Goal: Task Accomplishment & Management: Manage account settings

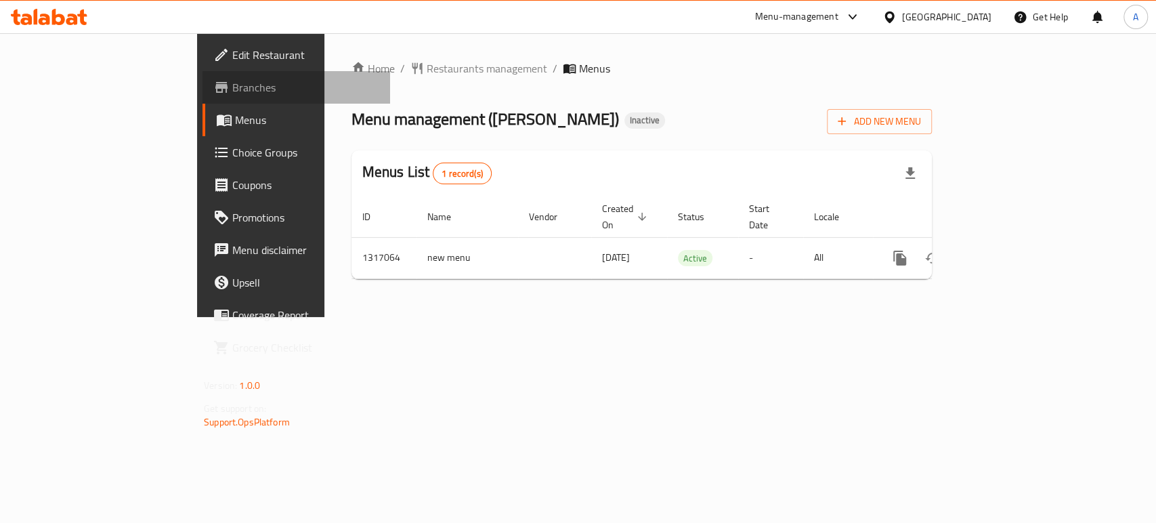
click at [232, 91] on span "Branches" at bounding box center [305, 87] width 147 height 16
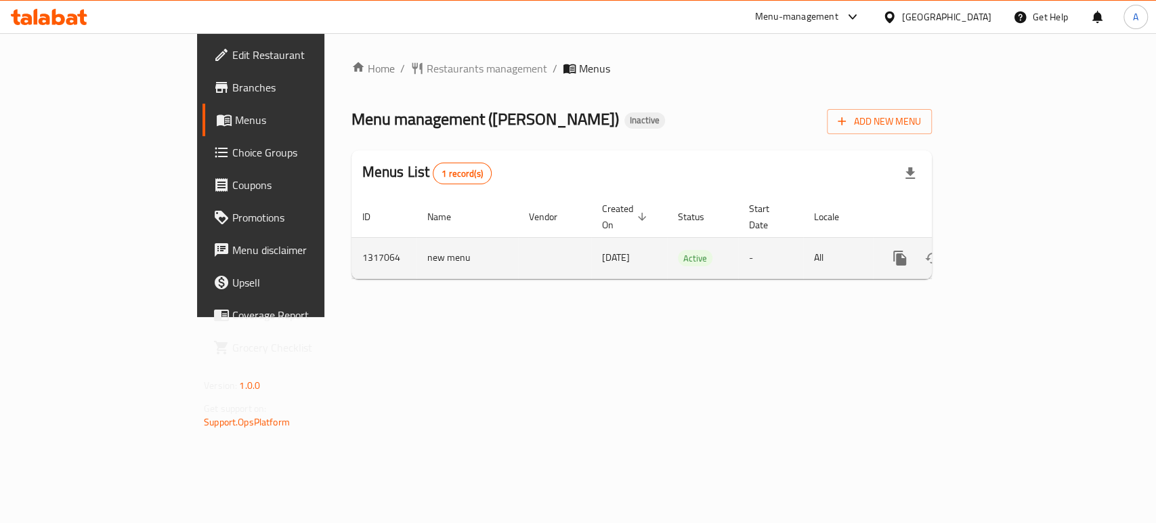
click at [1014, 242] on link "enhanced table" at bounding box center [998, 258] width 33 height 33
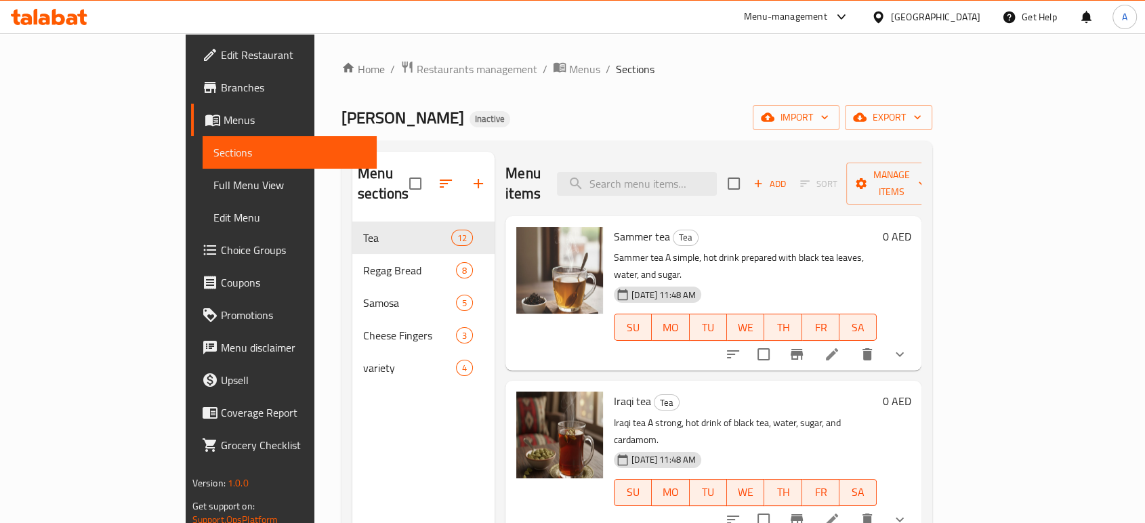
click at [623, 88] on div "Home / Restaurants management / Menus / Sections Shay Samr Inactive import expo…" at bounding box center [636, 372] width 591 height 625
click at [213, 193] on span "Full Menu View" at bounding box center [289, 185] width 152 height 16
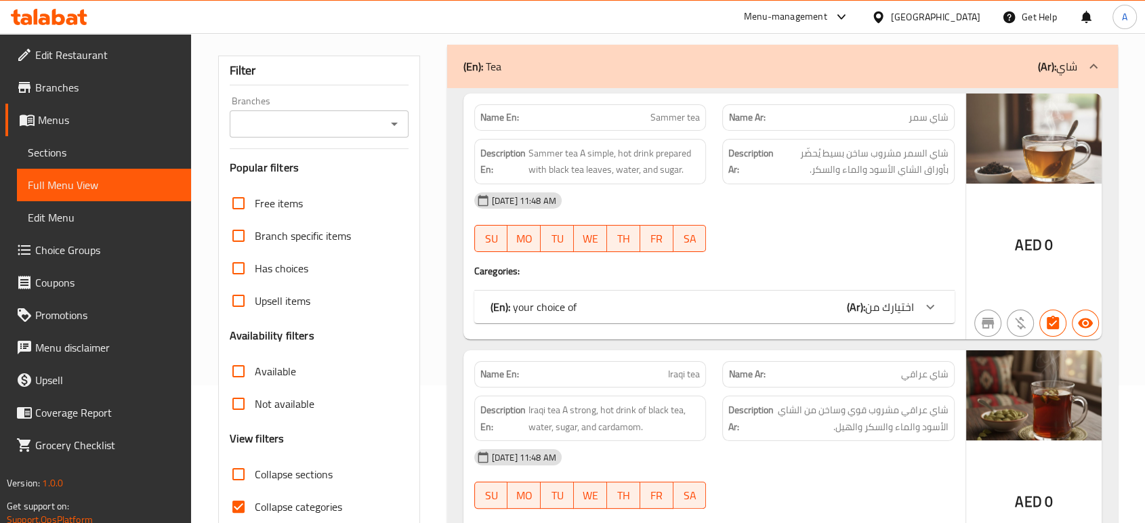
scroll to position [226, 0]
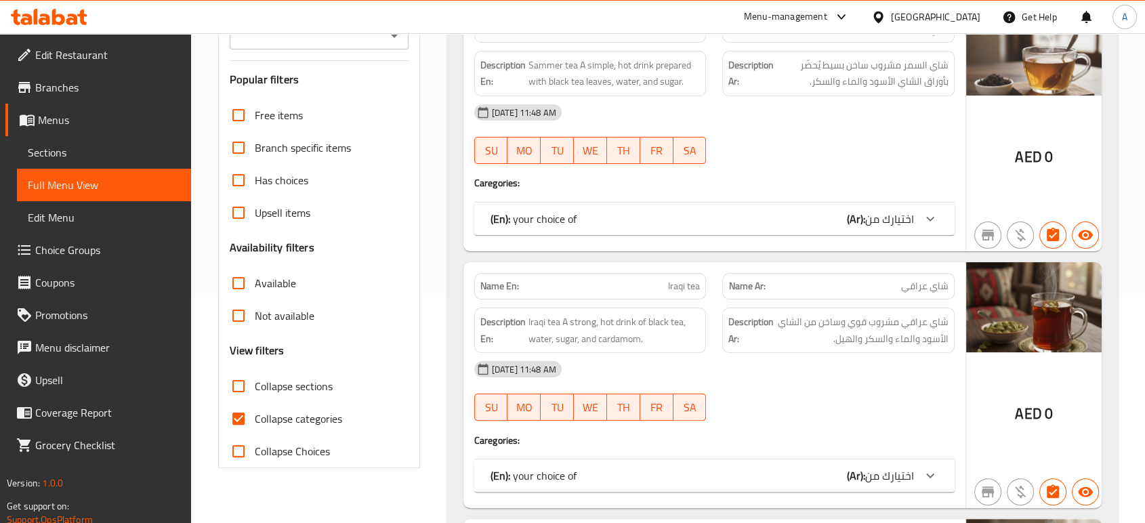
click at [300, 416] on span "Collapse categories" at bounding box center [298, 418] width 87 height 16
click at [255, 416] on input "Collapse categories" at bounding box center [238, 418] width 33 height 33
checkbox input "false"
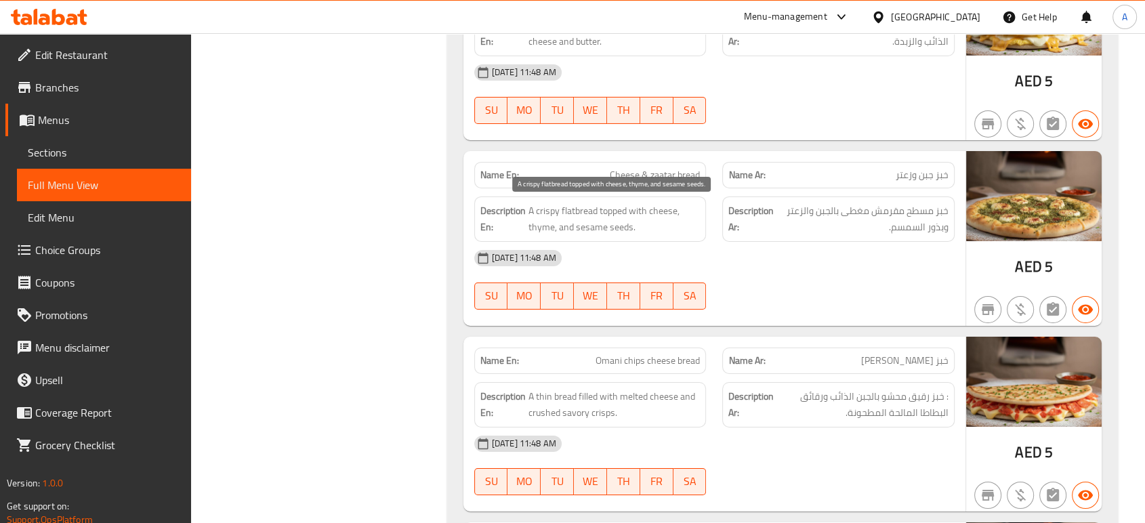
scroll to position [4742, 0]
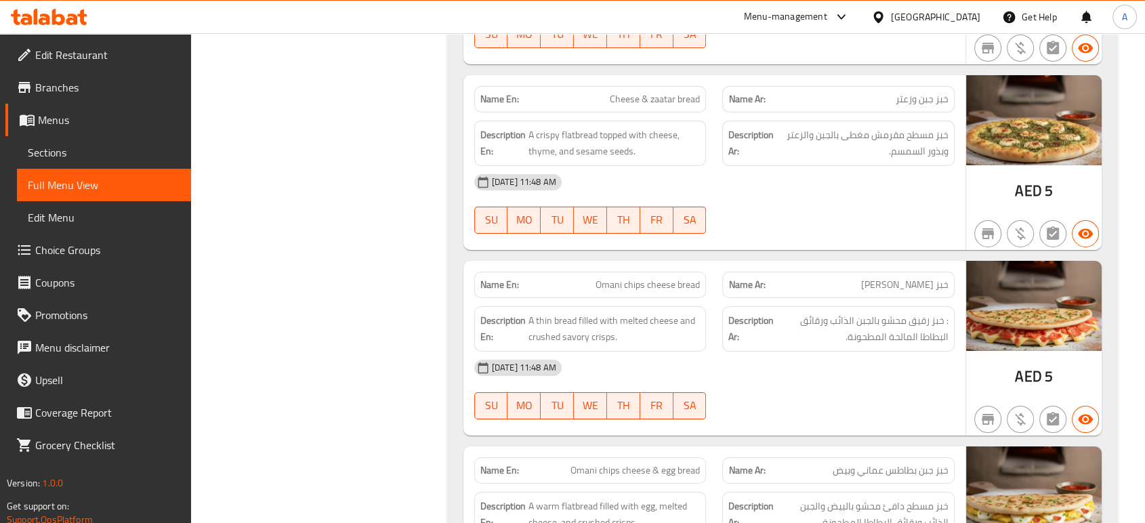
click at [685, 288] on span "Omani chips cheese bread" at bounding box center [647, 285] width 104 height 14
click at [685, 289] on span "Omani chips cheese bread" at bounding box center [647, 285] width 104 height 14
copy span "Omani chips cheese bread"
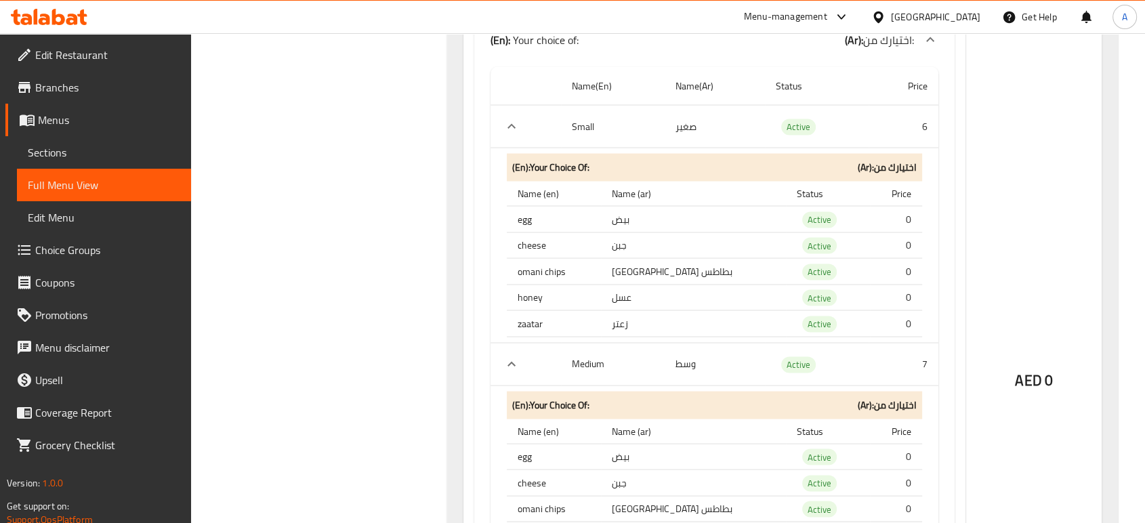
scroll to position [7570, 0]
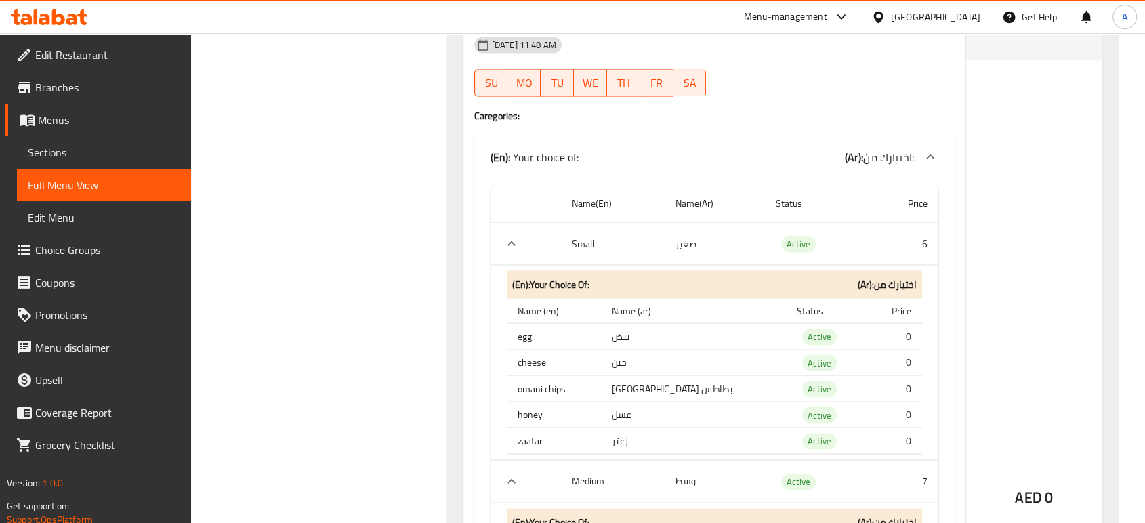
click at [995, 144] on div "AED 0" at bounding box center [1033, 461] width 135 height 1013
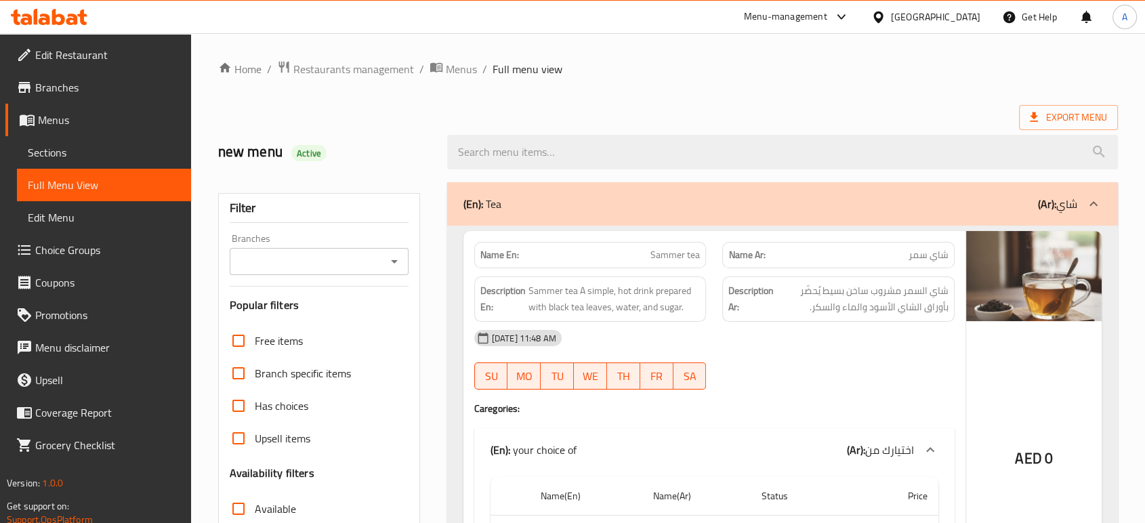
click at [726, 324] on div "[DATE] 11:48 AM" at bounding box center [714, 338] width 497 height 33
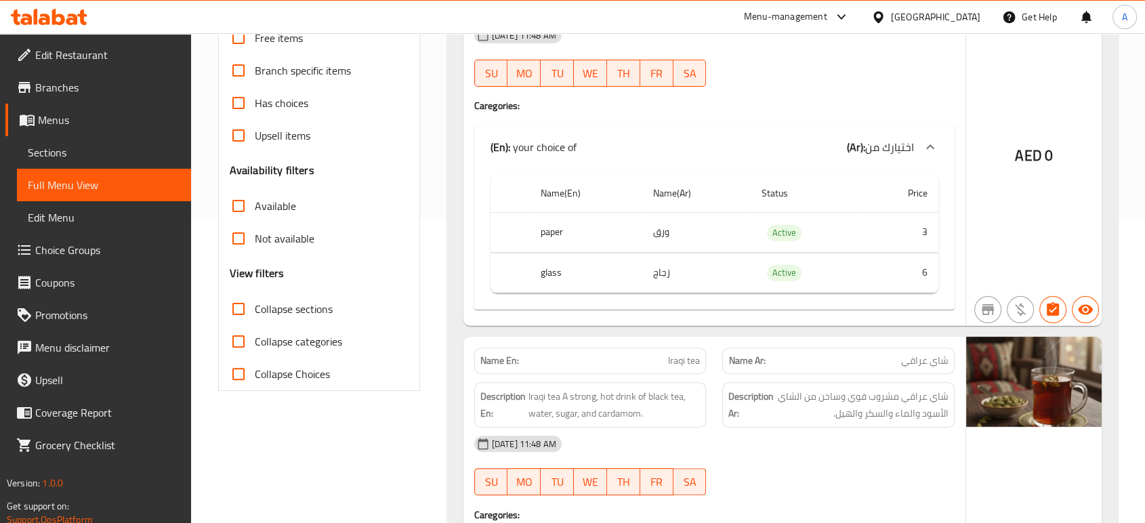
scroll to position [376, 0]
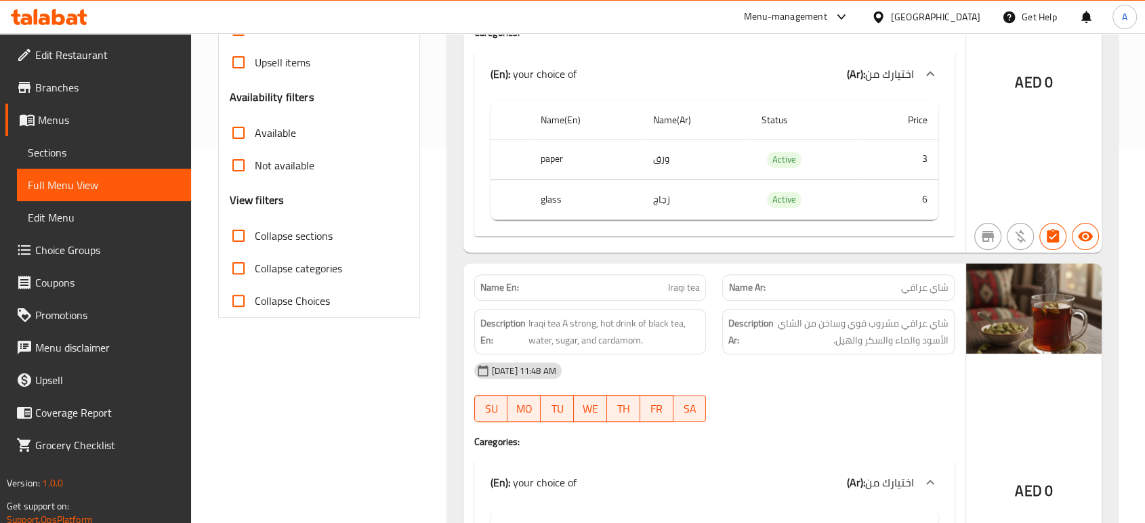
click at [790, 369] on div "[DATE] 11:48 AM" at bounding box center [714, 370] width 497 height 33
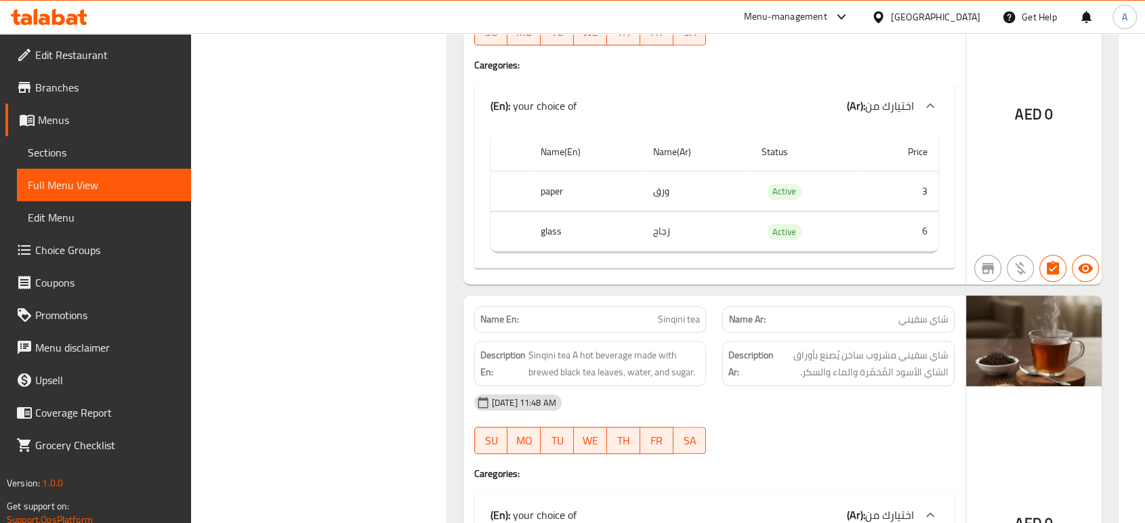
scroll to position [828, 0]
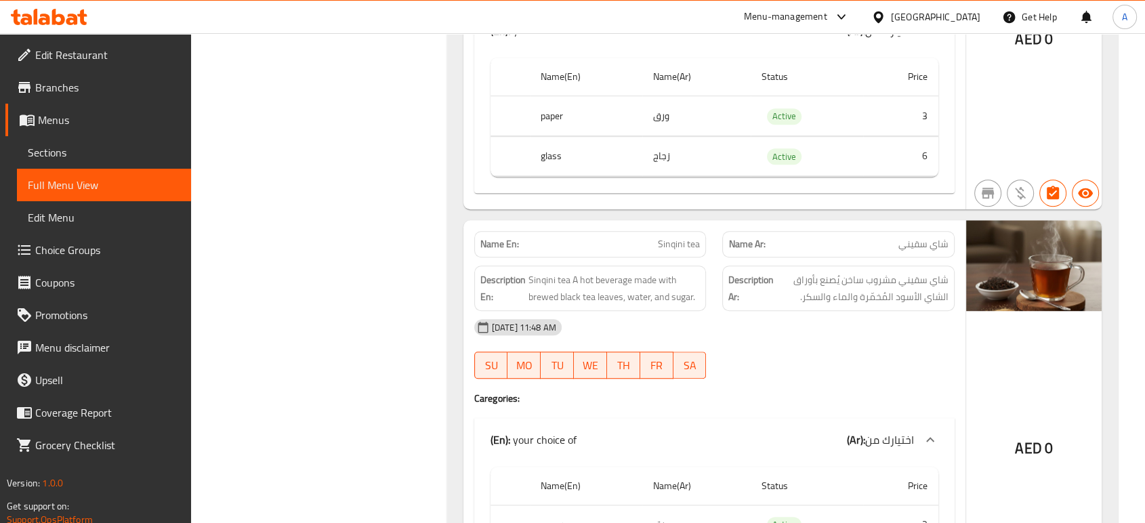
click at [816, 385] on div at bounding box center [838, 379] width 249 height 16
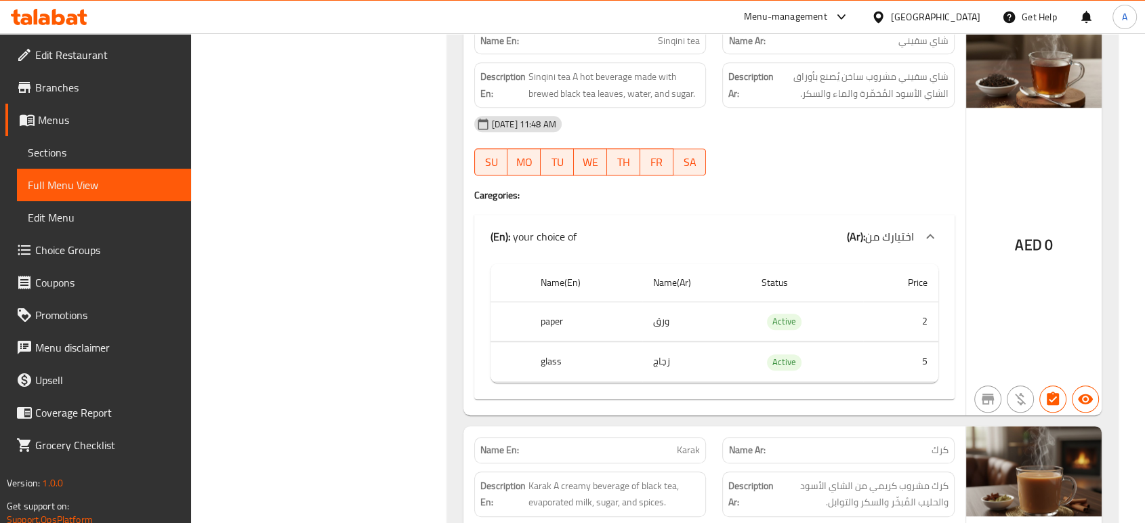
scroll to position [1053, 0]
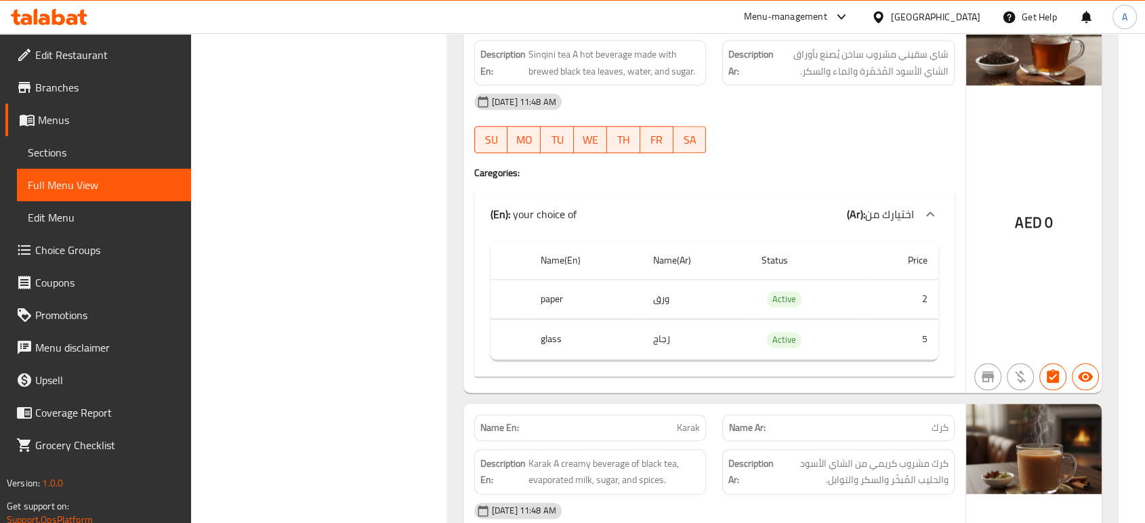
click at [877, 137] on div "13-10-2025 11:48 AM SU MO TU WE TH FR SA" at bounding box center [714, 123] width 497 height 76
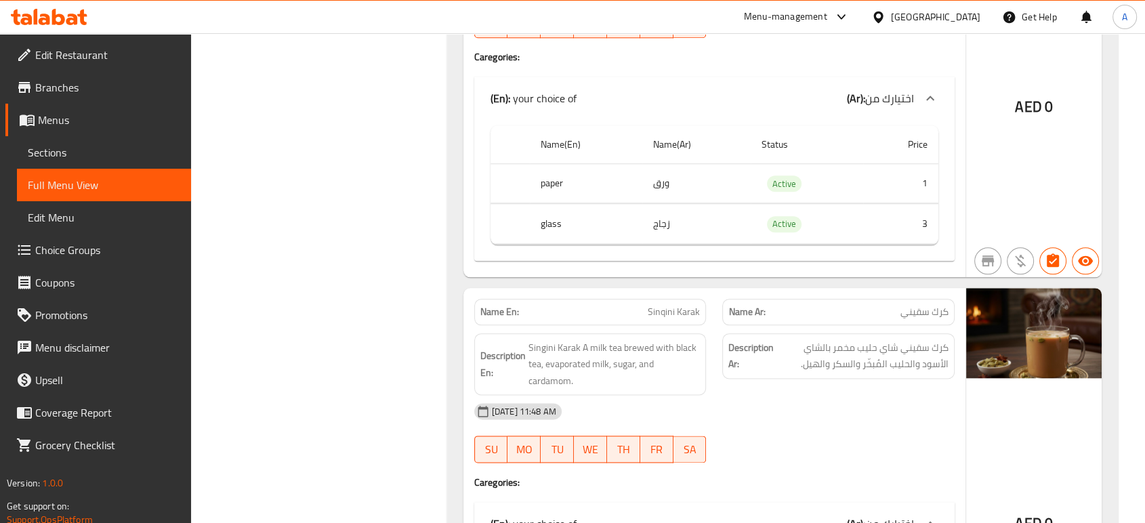
scroll to position [1580, 0]
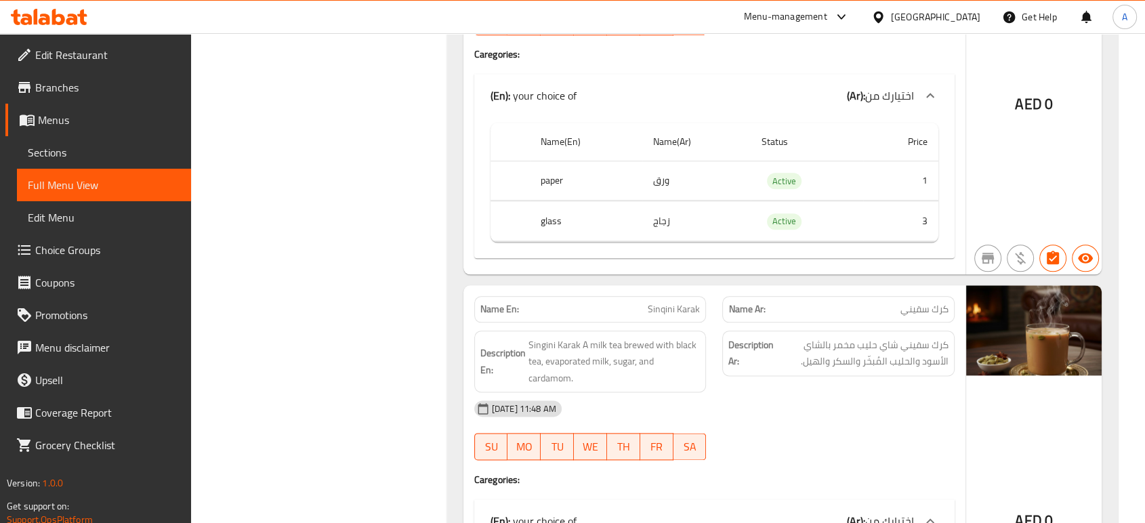
click at [722, 381] on div "Description Ar: كرك سقيني شاي حليب مخمر بالشاي الأسود والحليب المُبخّر والسكر و…" at bounding box center [838, 361] width 249 height 79
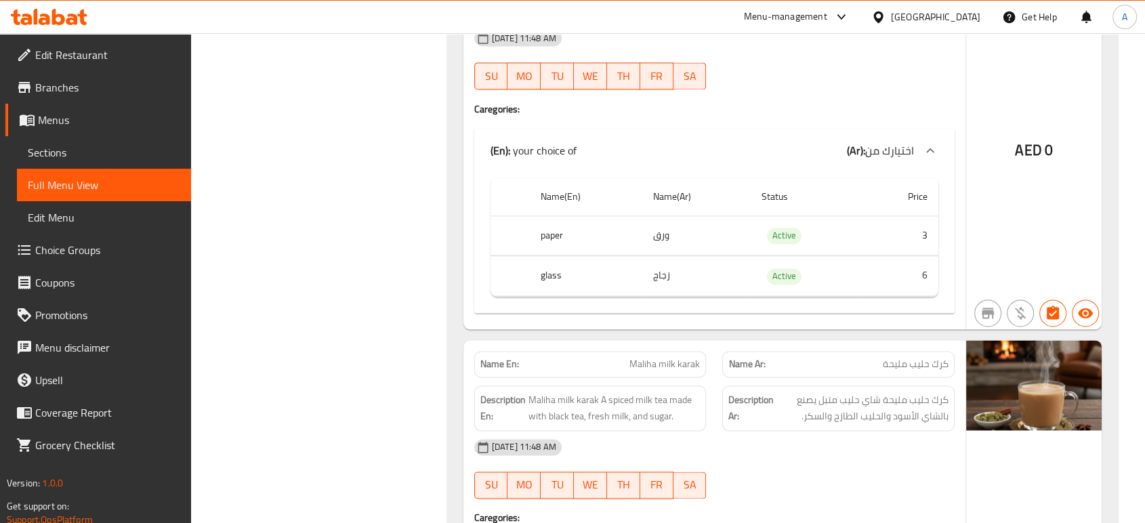
scroll to position [2032, 0]
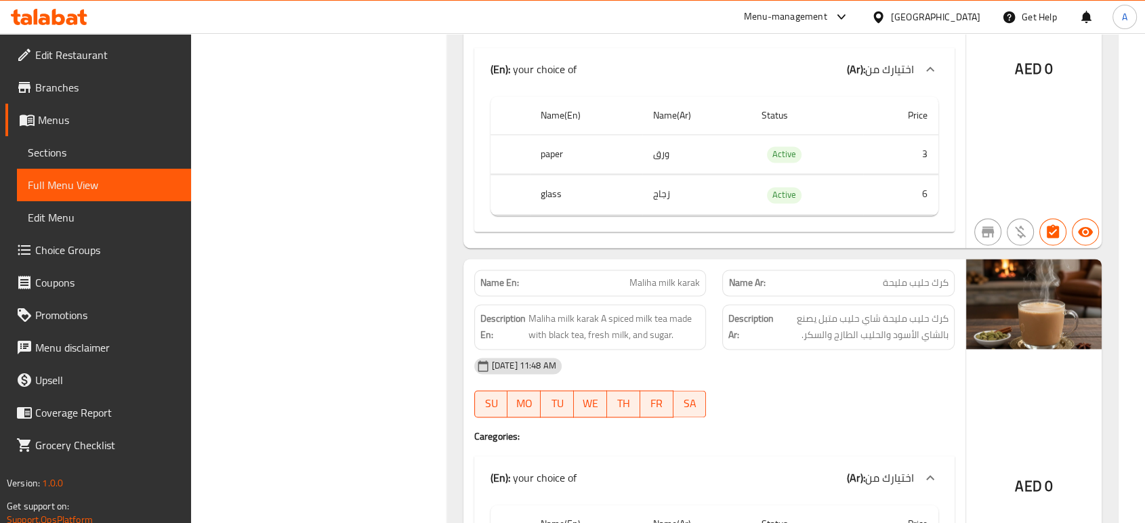
click at [721, 395] on div "13-10-2025 11:48 AM SU MO TU WE TH FR SA" at bounding box center [714, 388] width 497 height 76
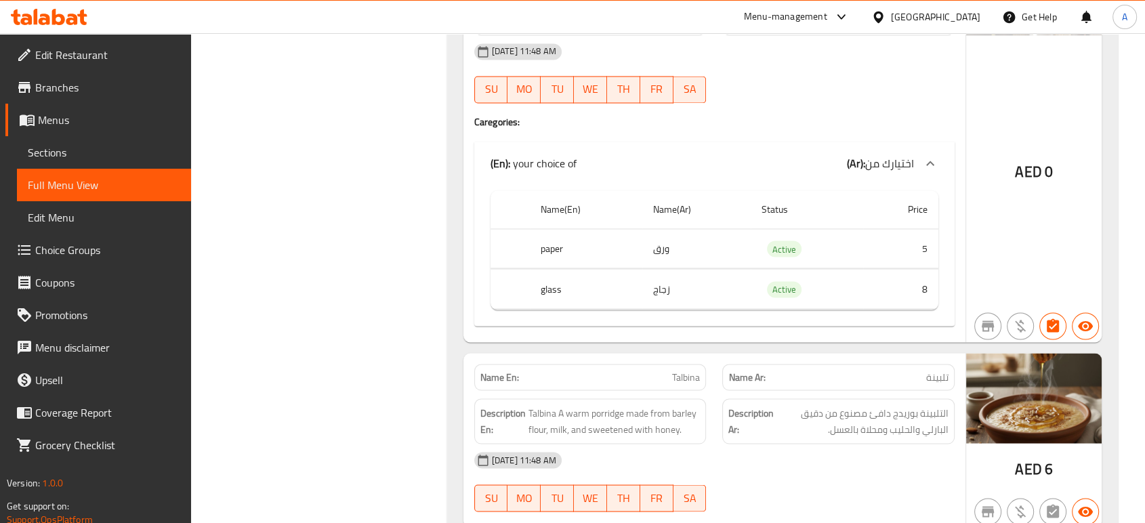
scroll to position [2483, 0]
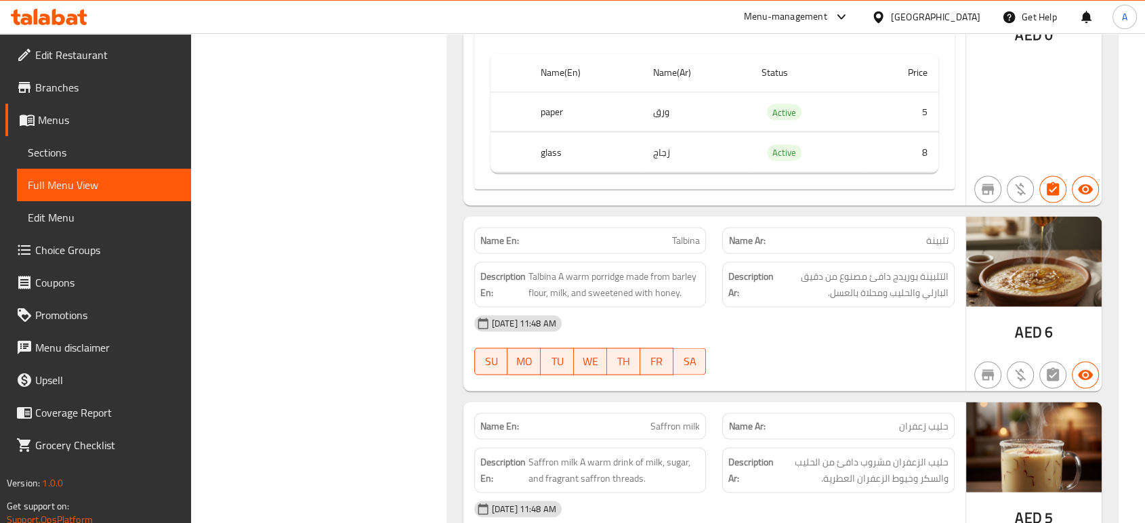
click at [851, 377] on div at bounding box center [838, 374] width 249 height 16
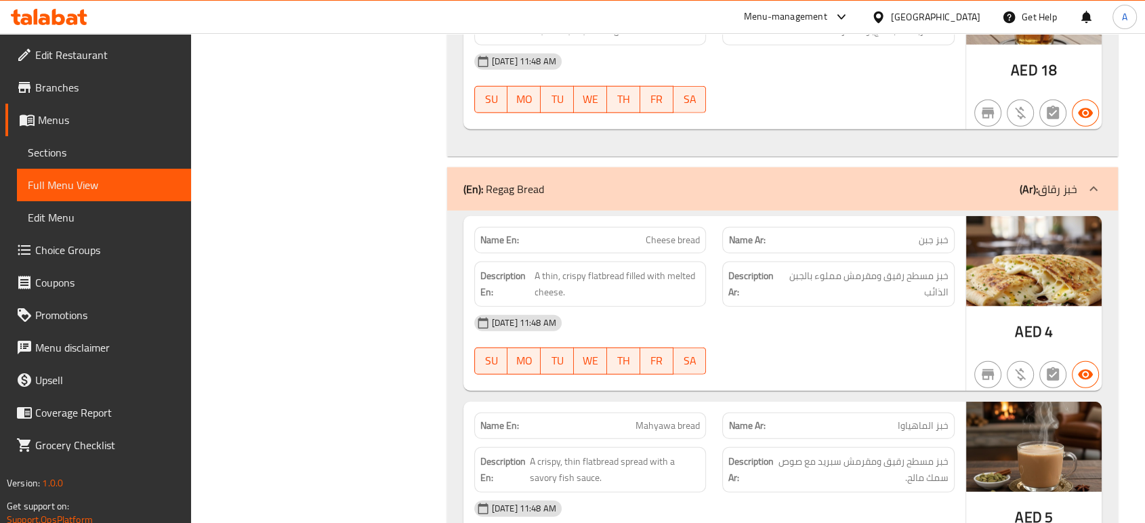
scroll to position [3763, 0]
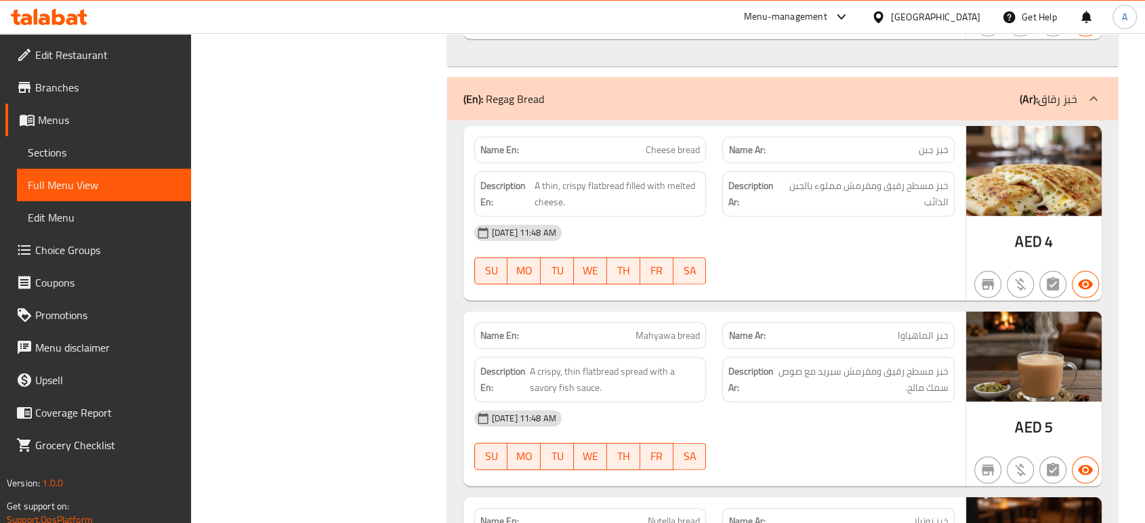
click at [643, 217] on div "[DATE] 11:48 AM" at bounding box center [714, 233] width 497 height 33
click at [824, 226] on div "[DATE] 11:48 AM" at bounding box center [714, 233] width 497 height 33
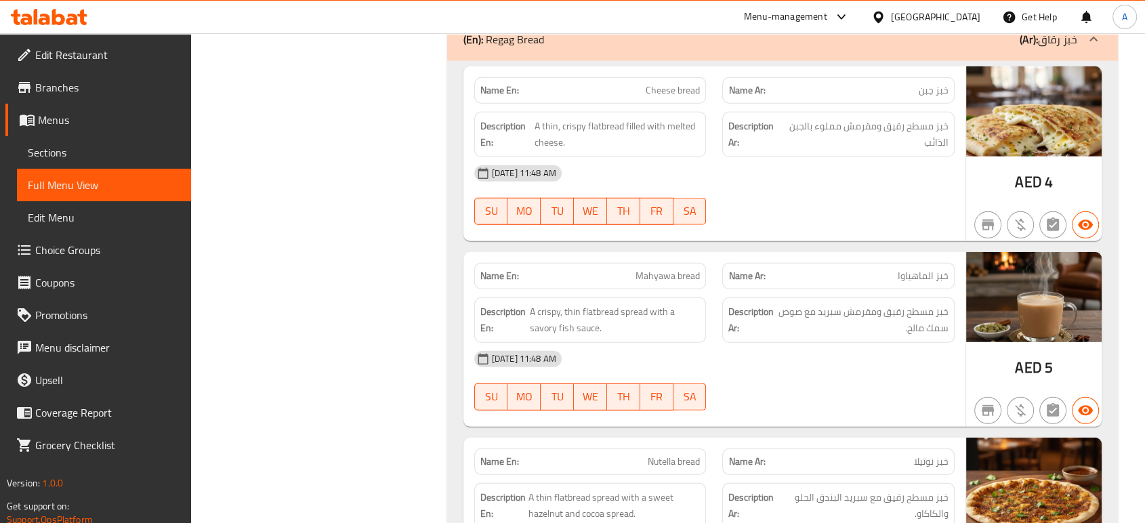
scroll to position [3913, 0]
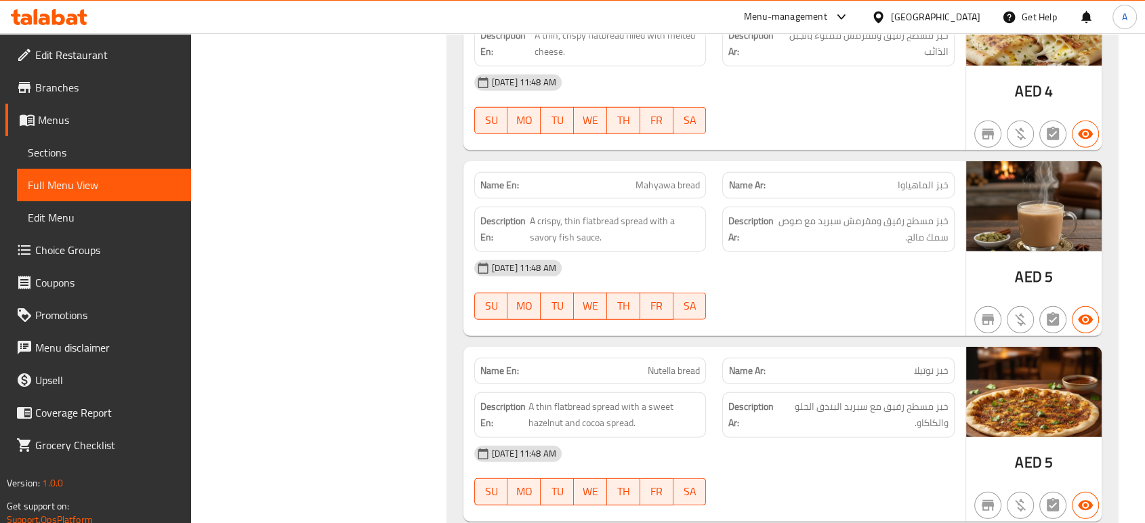
click at [734, 256] on div "[DATE] 11:48 AM" at bounding box center [714, 268] width 497 height 33
click at [836, 271] on div "[DATE] 11:48 AM" at bounding box center [714, 268] width 497 height 33
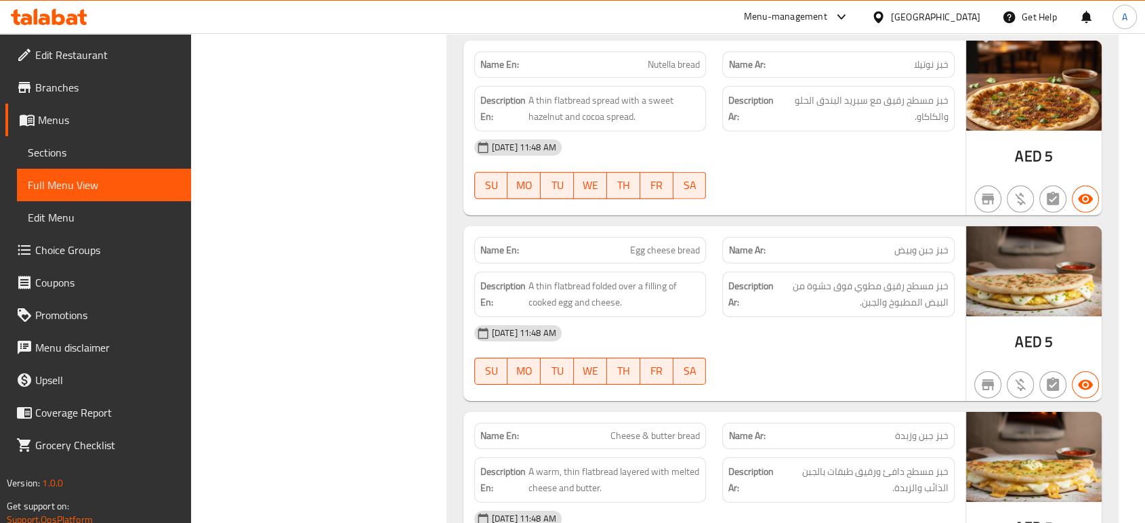
scroll to position [4290, 0]
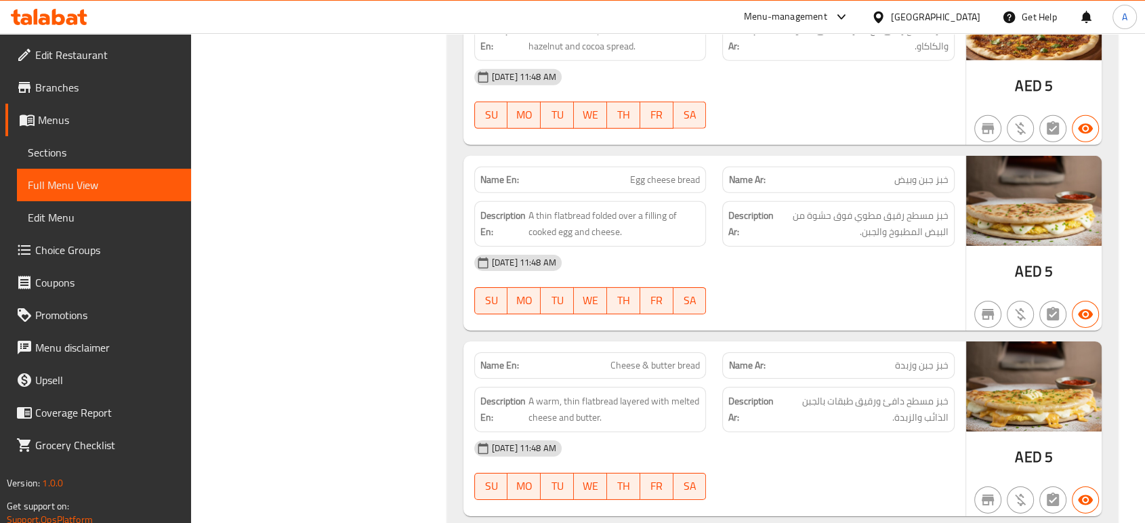
click at [813, 279] on div "13-10-2025 11:48 AM SU MO TU WE TH FR SA" at bounding box center [714, 285] width 497 height 76
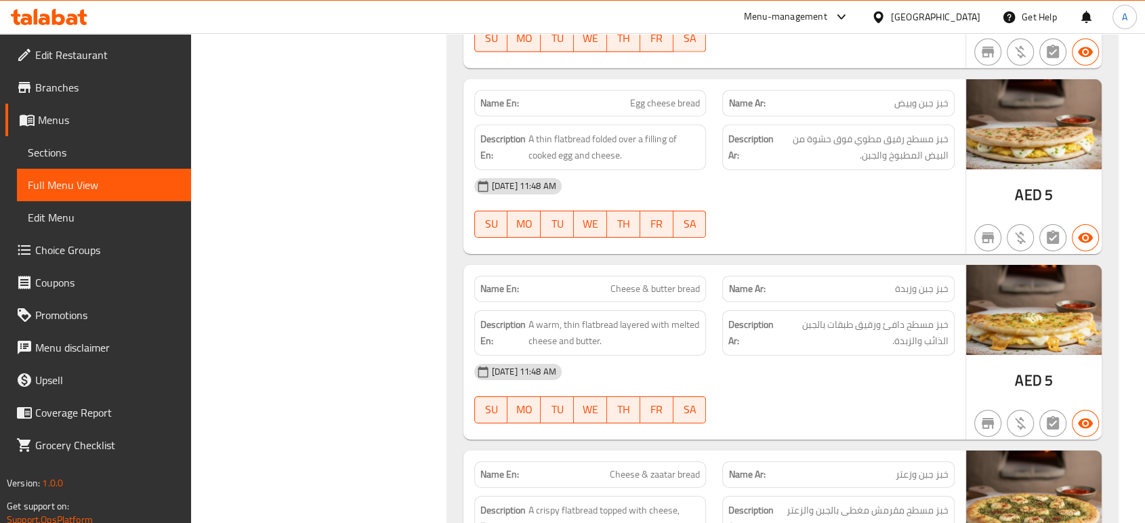
scroll to position [4515, 0]
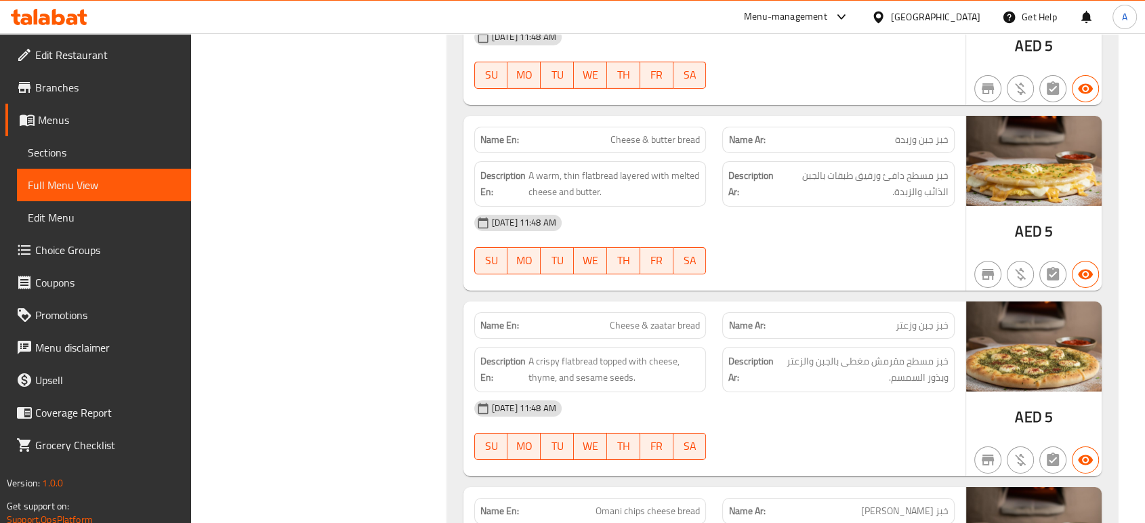
click at [782, 305] on div "Name Ar: خبز جبن وزعتر" at bounding box center [838, 325] width 249 height 43
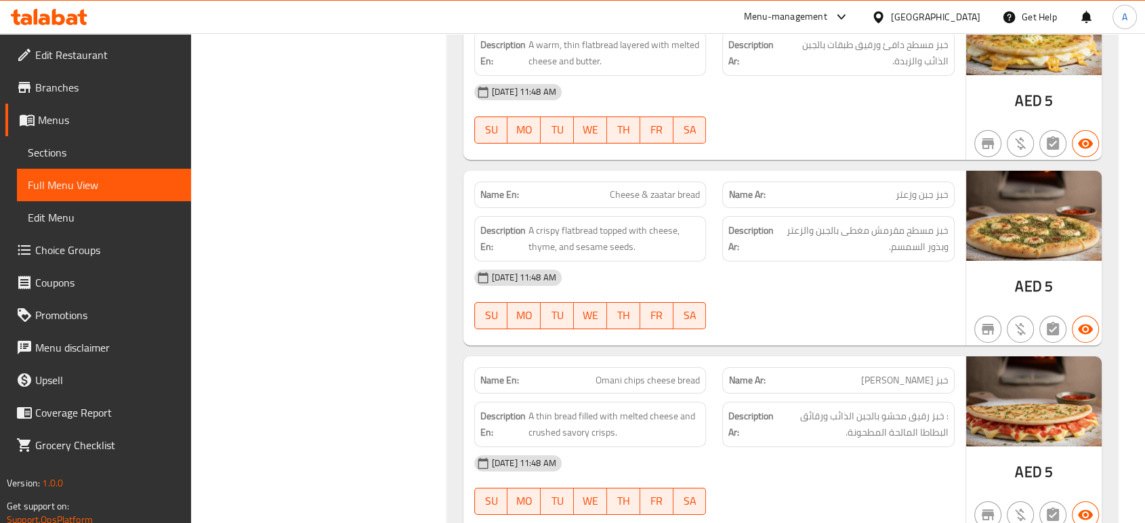
scroll to position [4666, 0]
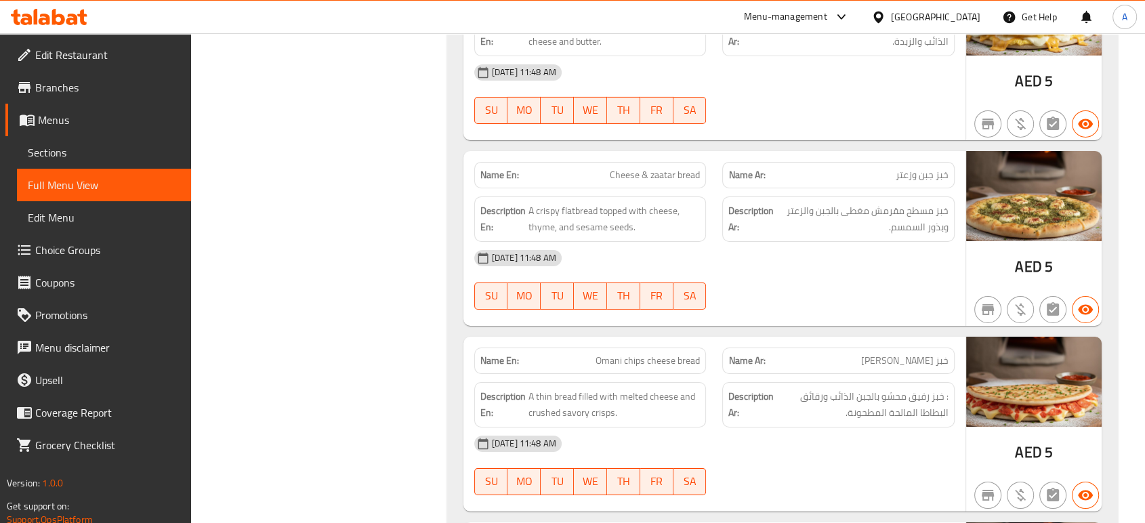
click at [822, 266] on div "[DATE] 11:48 AM" at bounding box center [714, 258] width 497 height 33
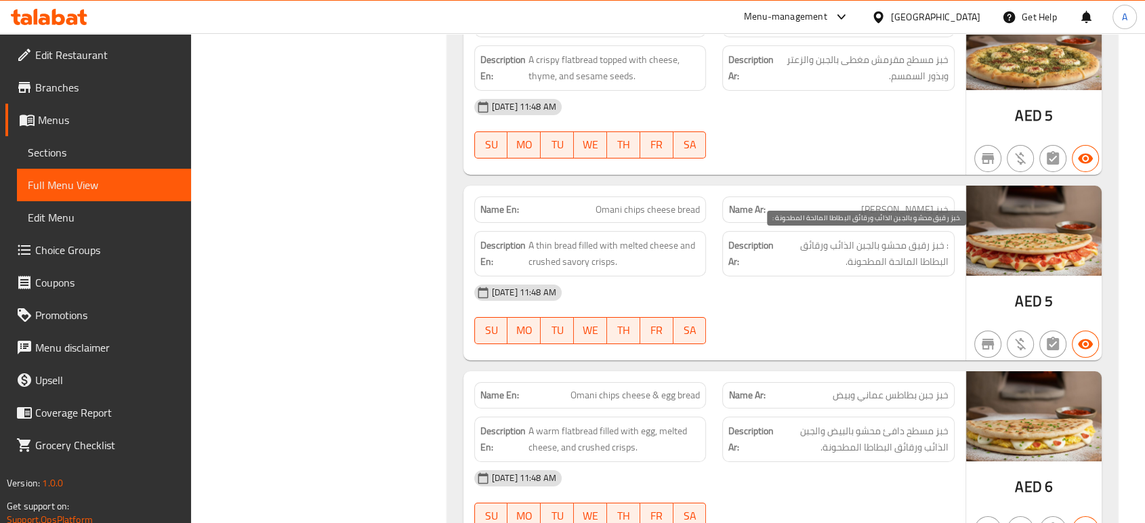
scroll to position [4892, 0]
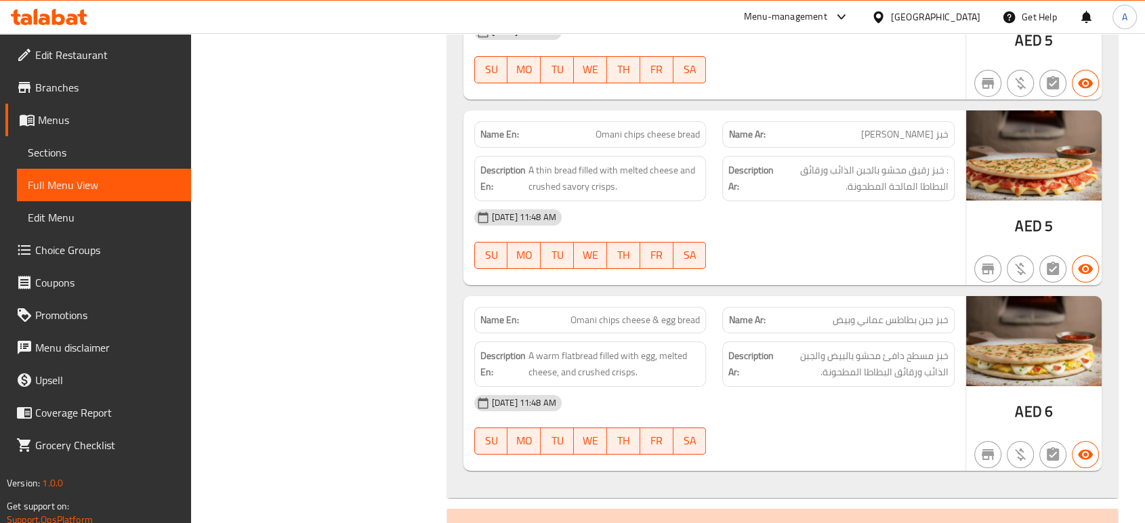
click at [851, 240] on div "13-10-2025 11:48 AM SU MO TU WE TH FR SA" at bounding box center [714, 239] width 497 height 76
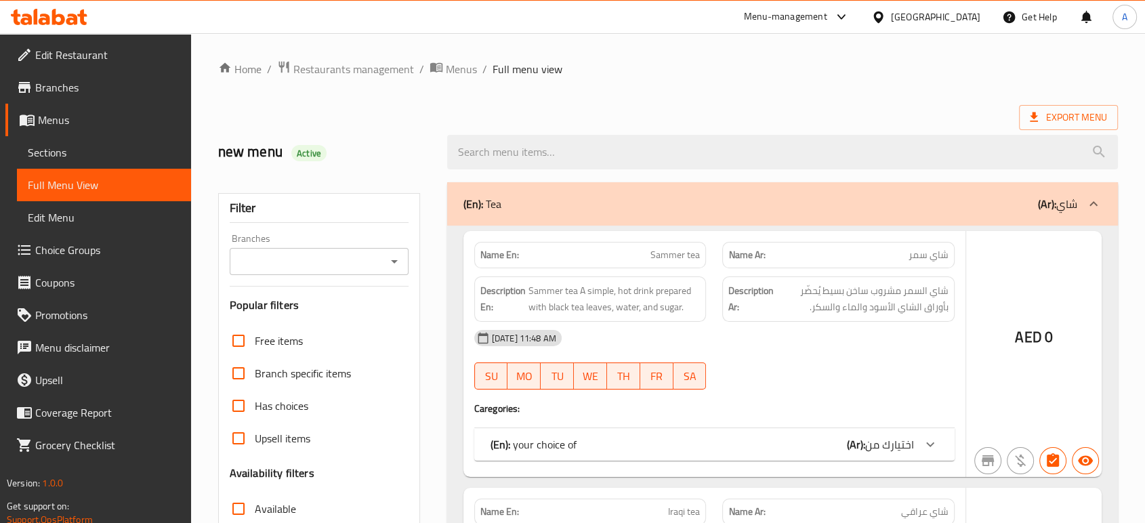
click at [707, 114] on div at bounding box center [572, 261] width 1145 height 523
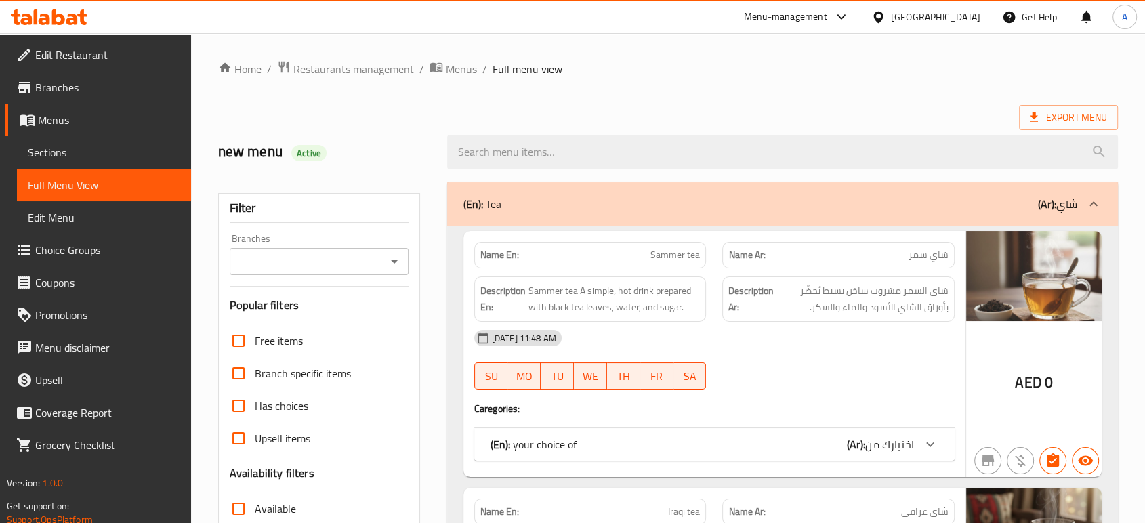
click at [98, 138] on link "Sections" at bounding box center [104, 152] width 174 height 33
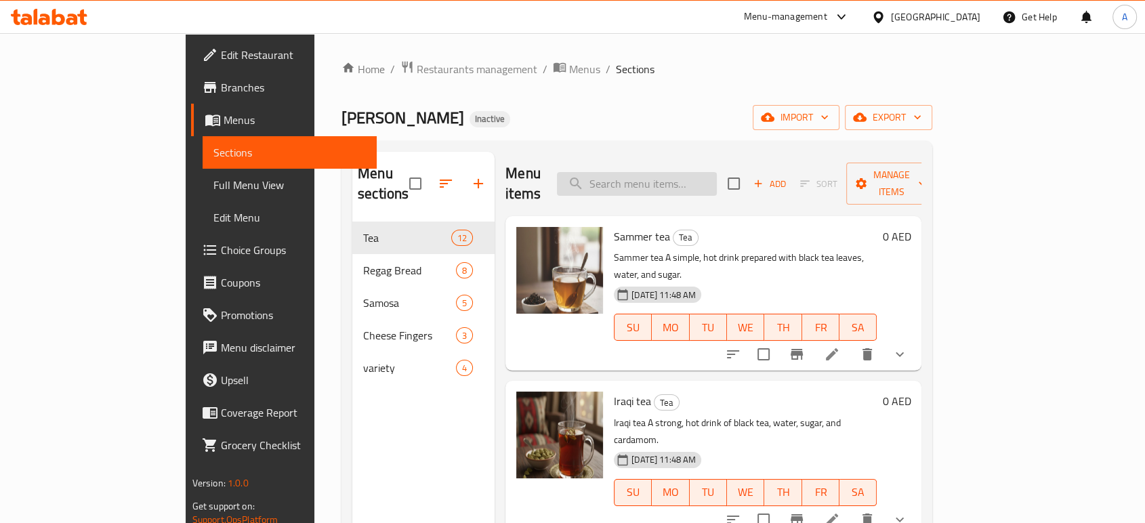
click at [694, 172] on input "search" at bounding box center [637, 184] width 160 height 24
paste input "Omani chips cheese bread"
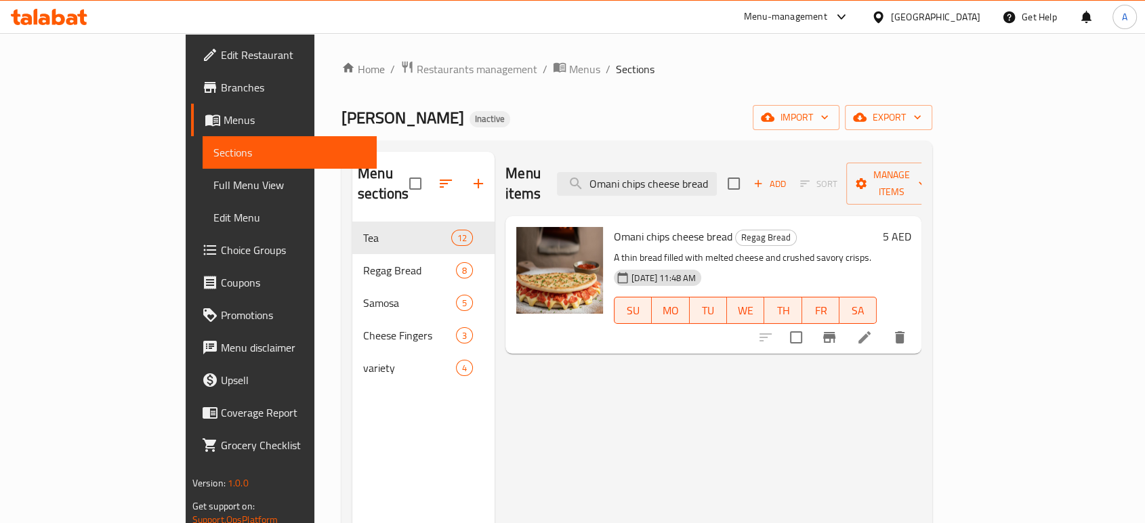
type input "Omani chips cheese bread"
click at [872, 329] on icon at bounding box center [864, 337] width 16 height 16
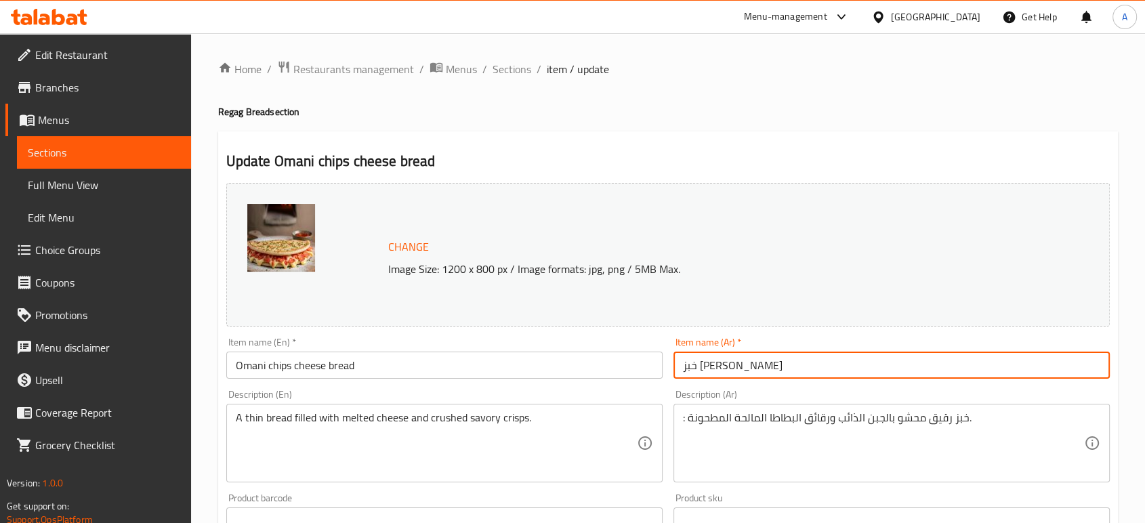
drag, startPoint x: 738, startPoint y: 364, endPoint x: 712, endPoint y: 364, distance: 26.4
click at [712, 364] on input "خبز جبن جبس عماني" at bounding box center [891, 365] width 436 height 27
type input "خبز جبن بطاطس عماني"
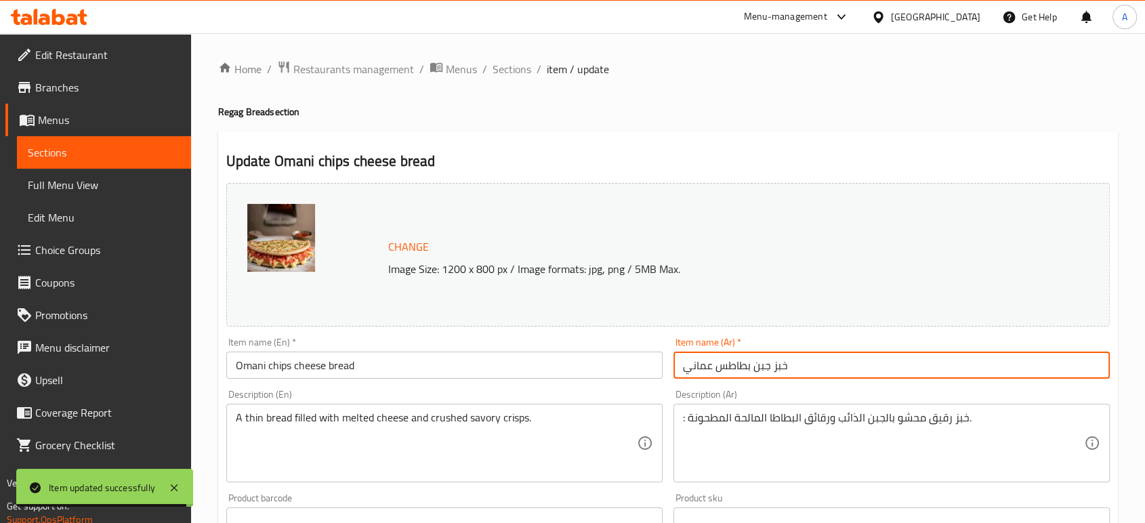
click at [822, 373] on input "خبز جبن بطاطس عماني" at bounding box center [891, 365] width 436 height 27
click at [516, 70] on span "Sections" at bounding box center [511, 69] width 39 height 16
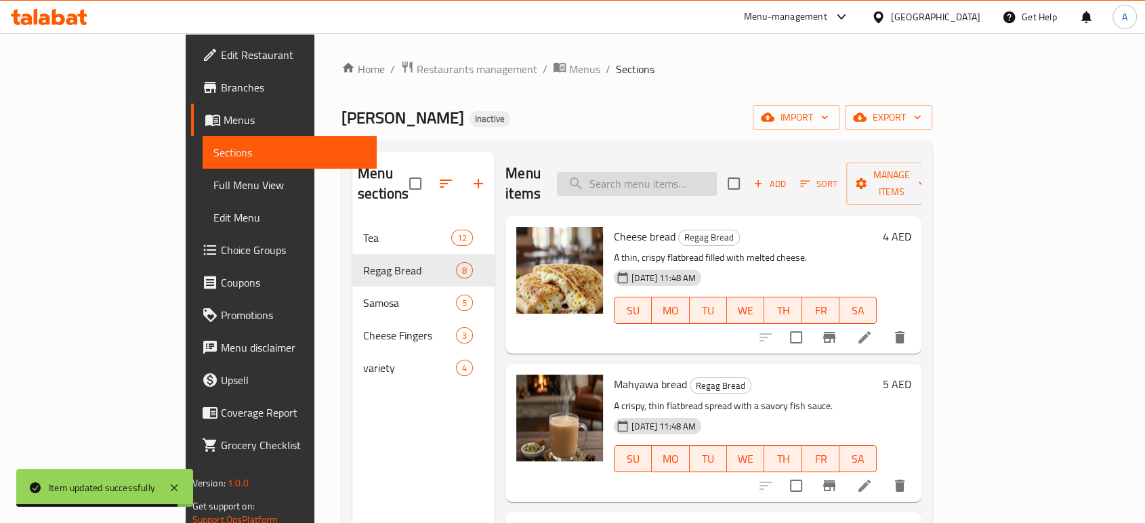
click at [717, 182] on input "search" at bounding box center [637, 184] width 160 height 24
paste input "Vegetable samosa"
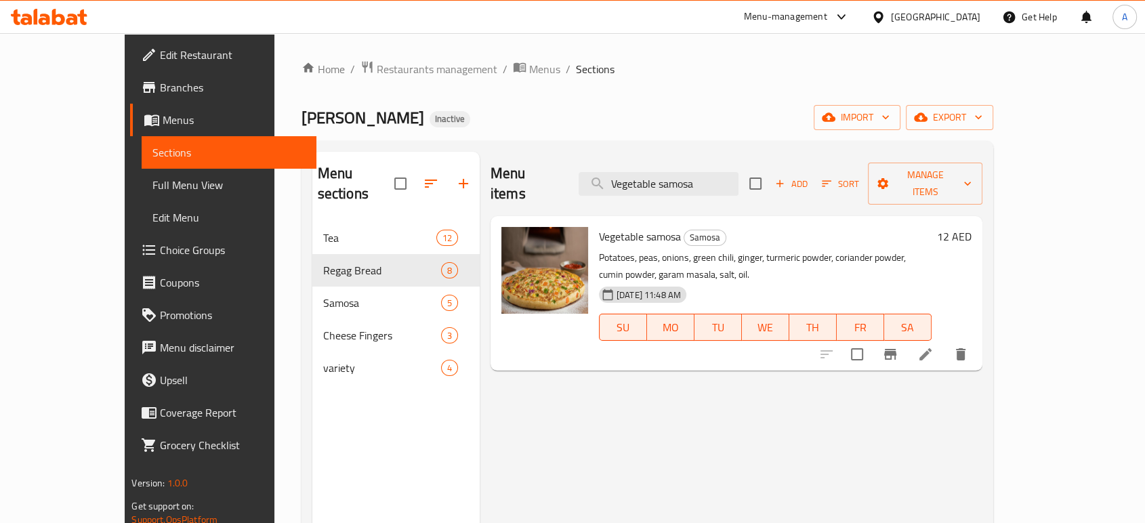
type input "Vegetable samosa"
click at [933, 346] on icon at bounding box center [925, 354] width 16 height 16
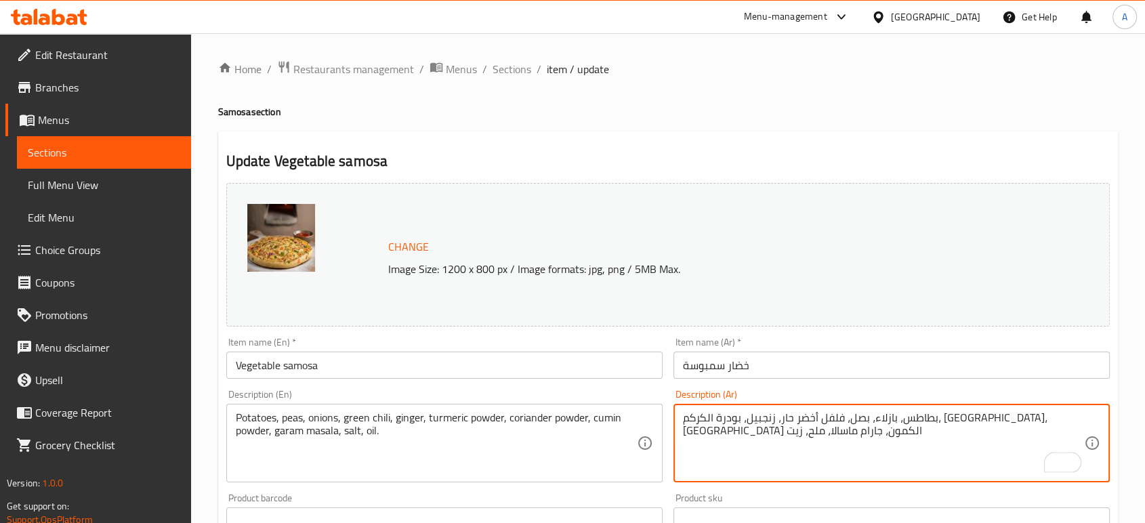
type textarea "بطاطس، بازلاء، بصل، فلفل أخضر حار، زنجبيل، بودرة الكركم، بودرة الكزبرة، بودرة ا…"
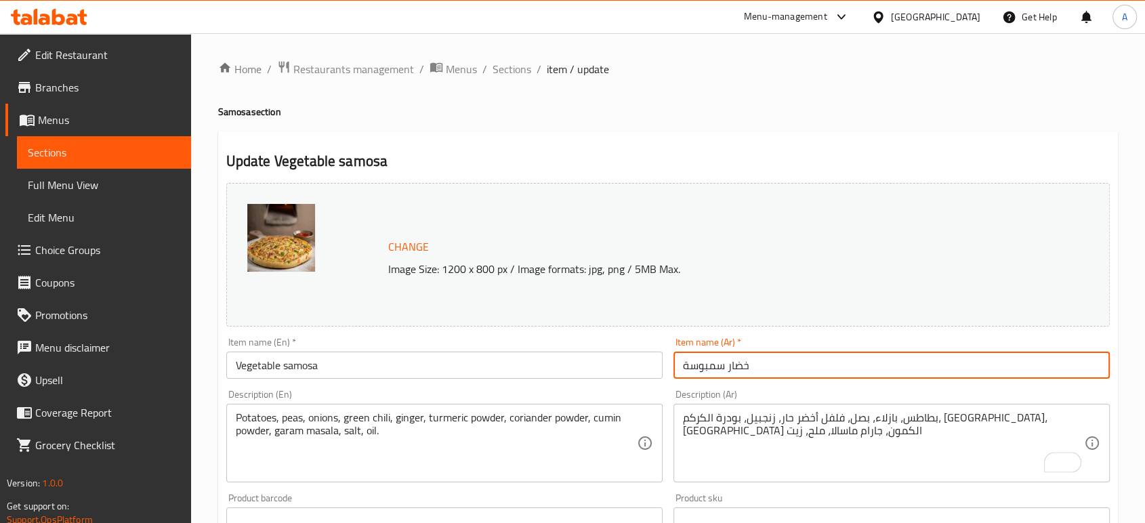
click at [877, 358] on input "خضار سمبوسة" at bounding box center [891, 365] width 436 height 27
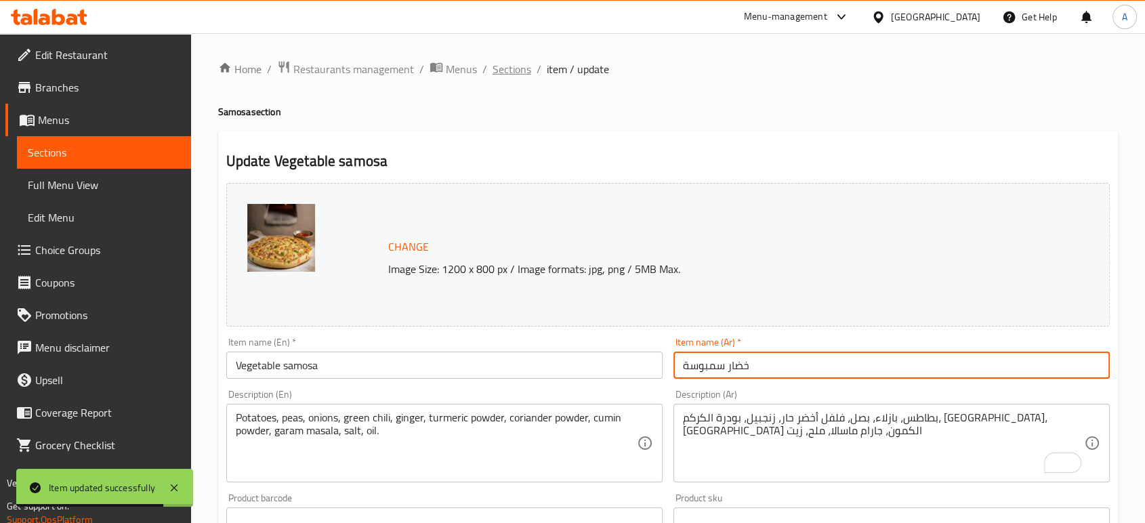
click at [512, 68] on span "Sections" at bounding box center [511, 69] width 39 height 16
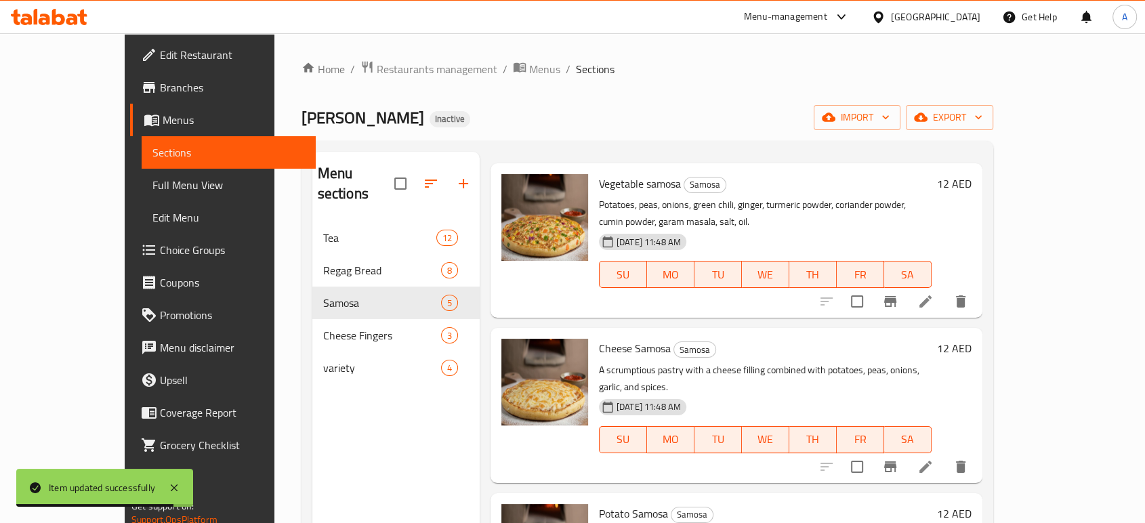
scroll to position [75, 0]
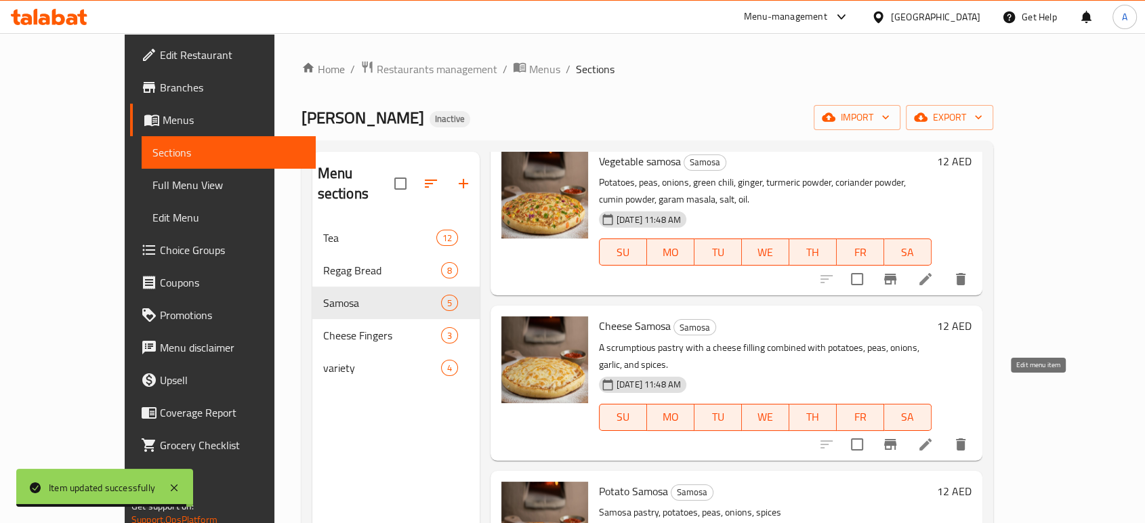
click at [931, 438] on icon at bounding box center [925, 444] width 12 height 12
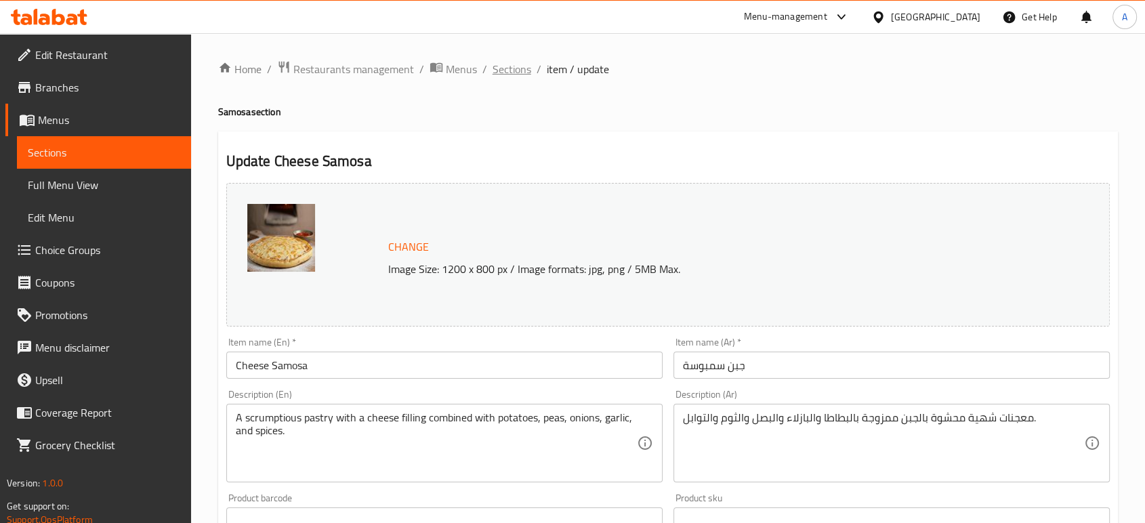
click at [499, 72] on span "Sections" at bounding box center [511, 69] width 39 height 16
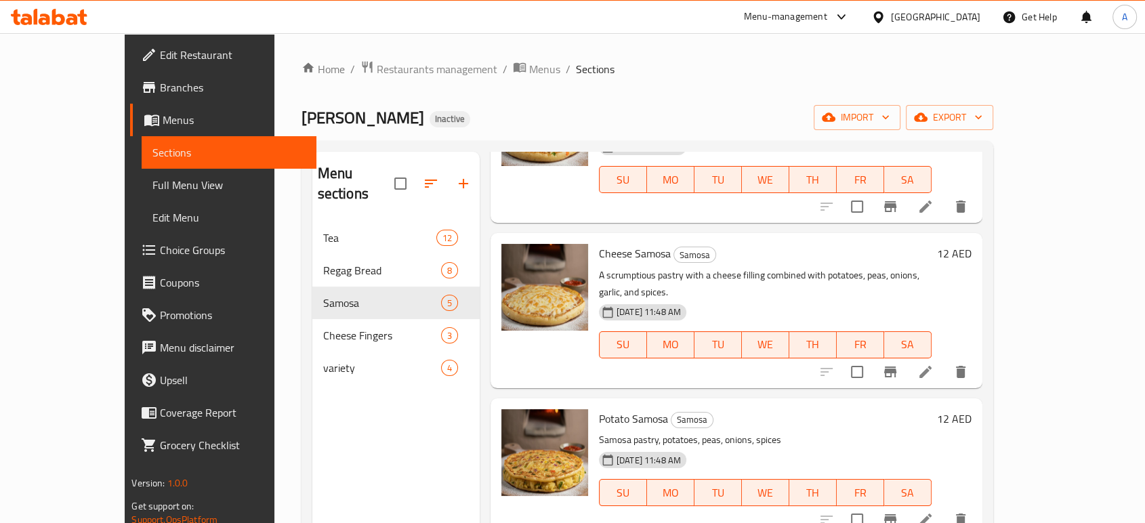
scroll to position [150, 0]
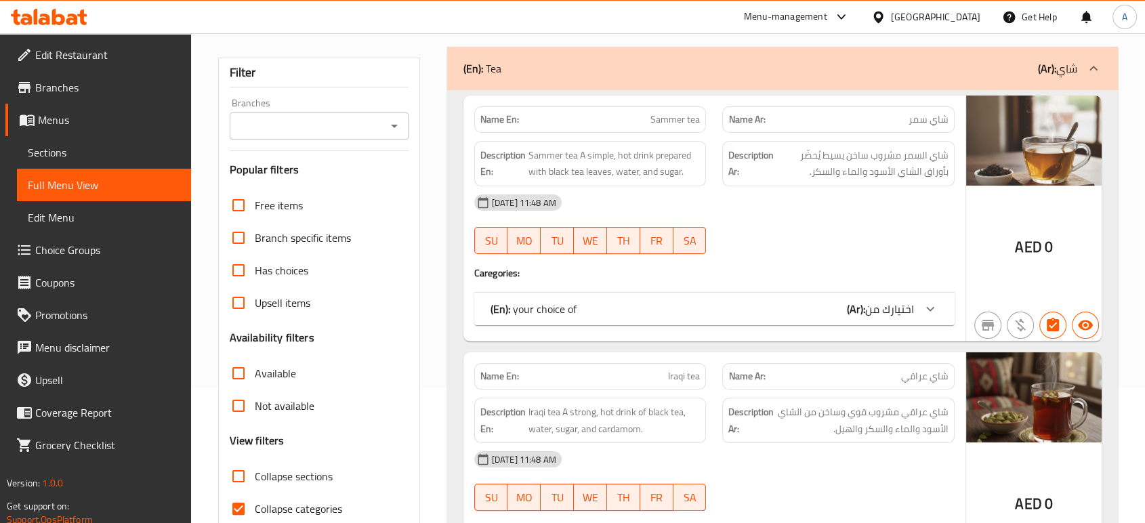
scroll to position [301, 0]
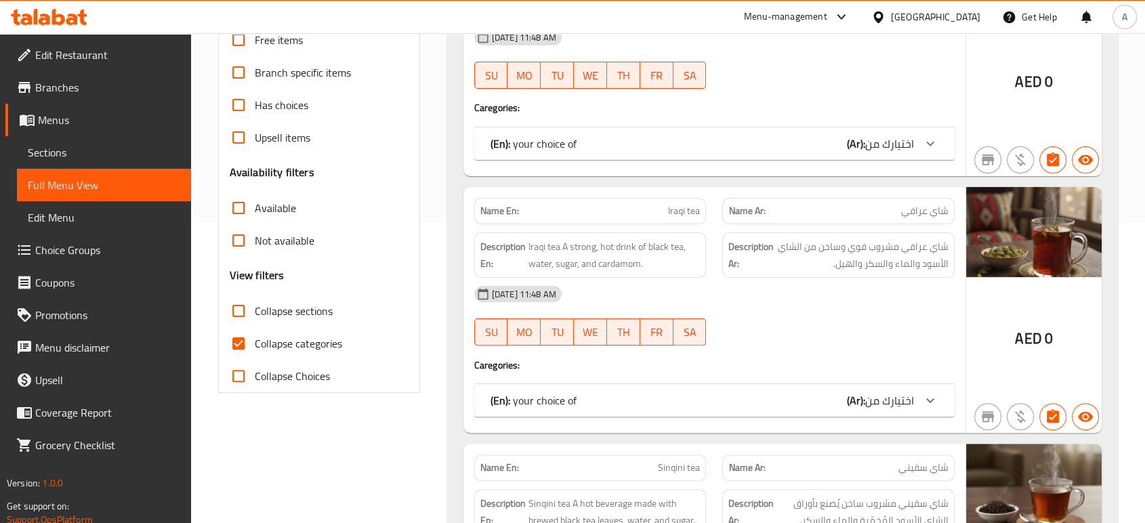
drag, startPoint x: 300, startPoint y: 346, endPoint x: 398, endPoint y: 362, distance: 99.4
click at [300, 345] on span "Collapse categories" at bounding box center [298, 343] width 87 height 16
click at [255, 345] on input "Collapse categories" at bounding box center [238, 343] width 33 height 33
checkbox input "false"
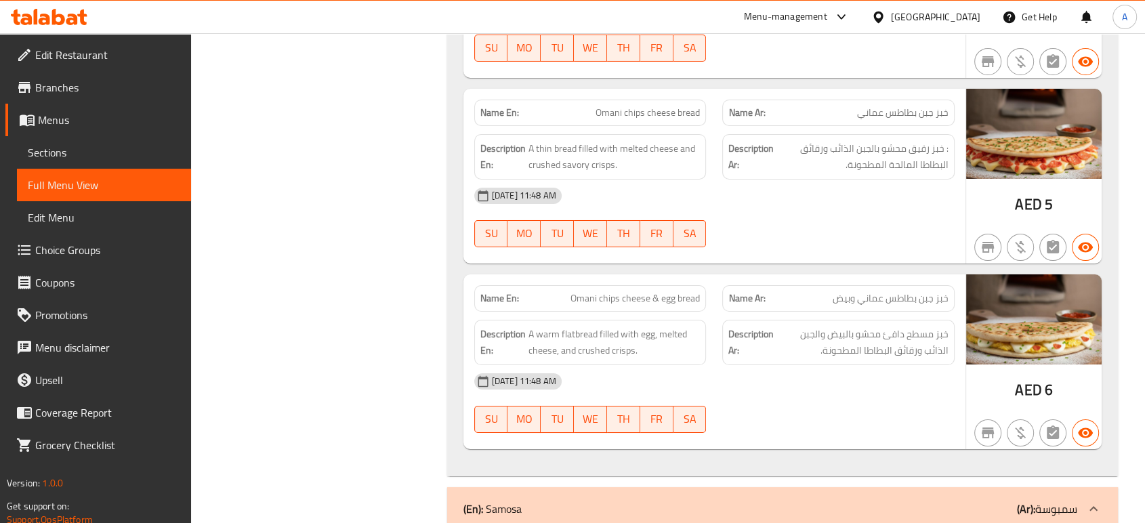
scroll to position [4958, 0]
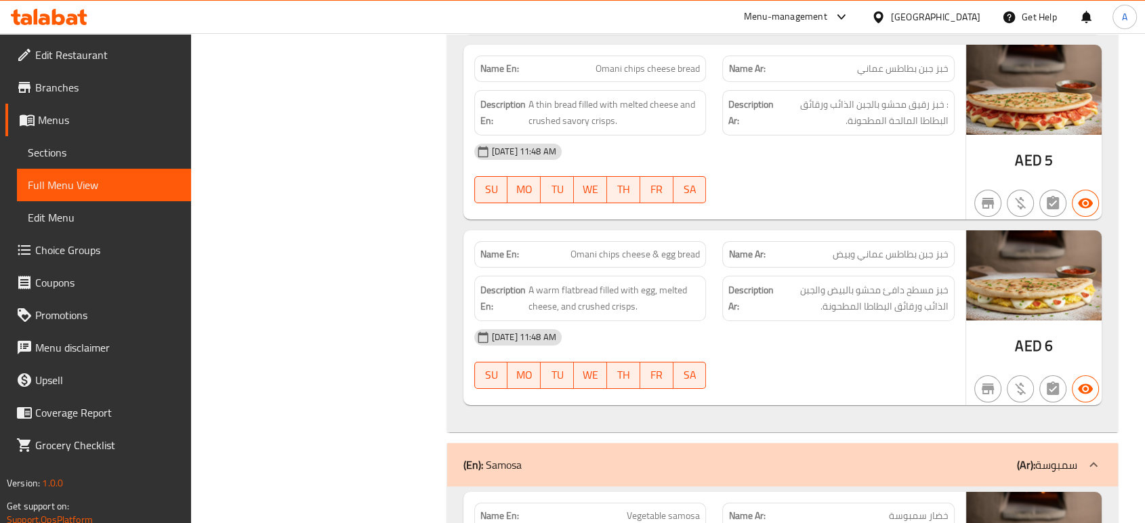
click at [762, 331] on div "[DATE] 11:48 AM" at bounding box center [714, 337] width 497 height 33
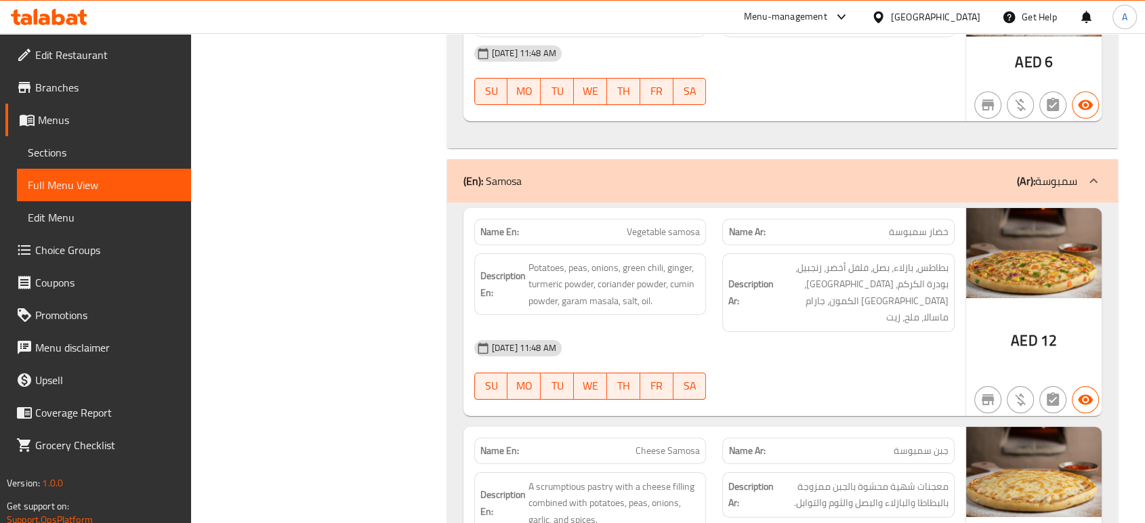
scroll to position [5334, 0]
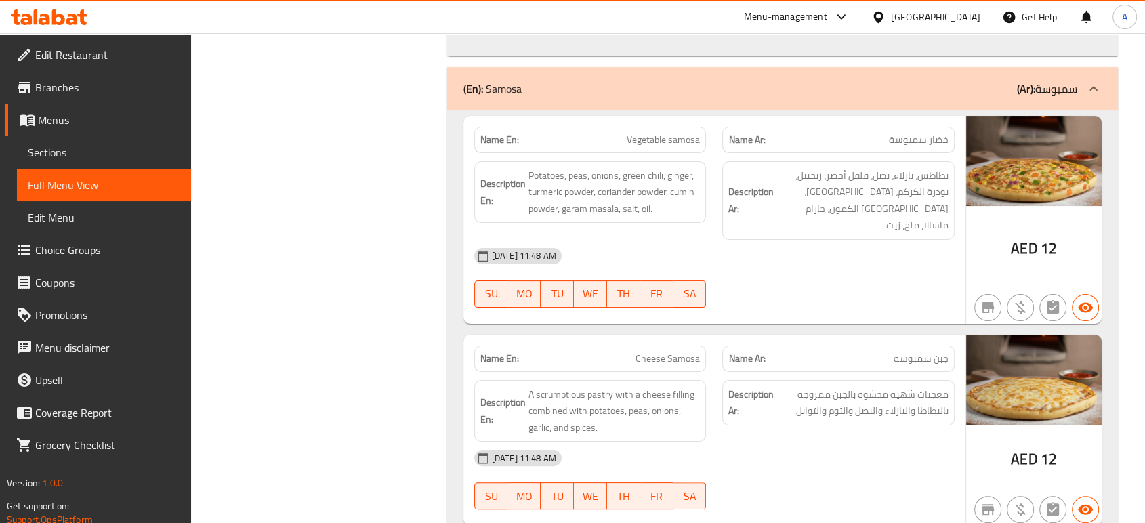
click at [893, 255] on div "13-10-2025 11:48 AM SU MO TU WE TH FR SA" at bounding box center [714, 278] width 497 height 76
click at [688, 145] on span "Vegetable samosa" at bounding box center [663, 140] width 73 height 14
copy span "Vegetable samosa"
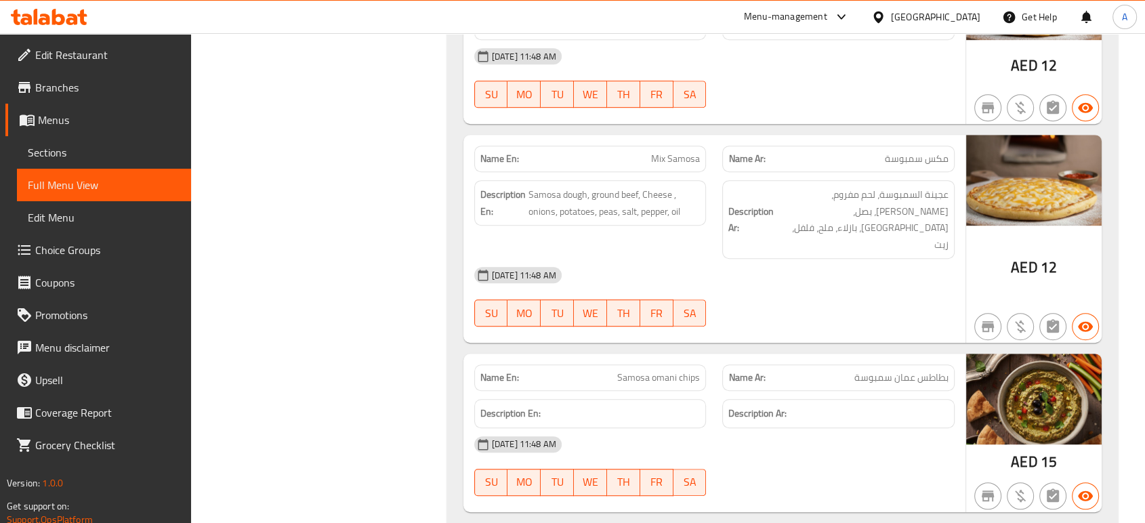
scroll to position [6011, 0]
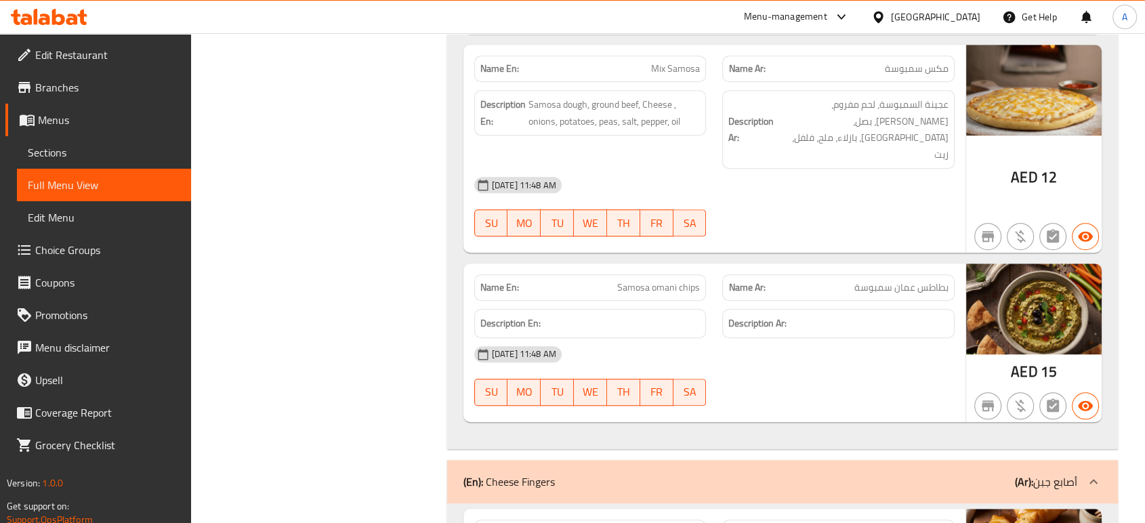
click at [816, 338] on div "[DATE] 11:48 AM" at bounding box center [714, 354] width 497 height 33
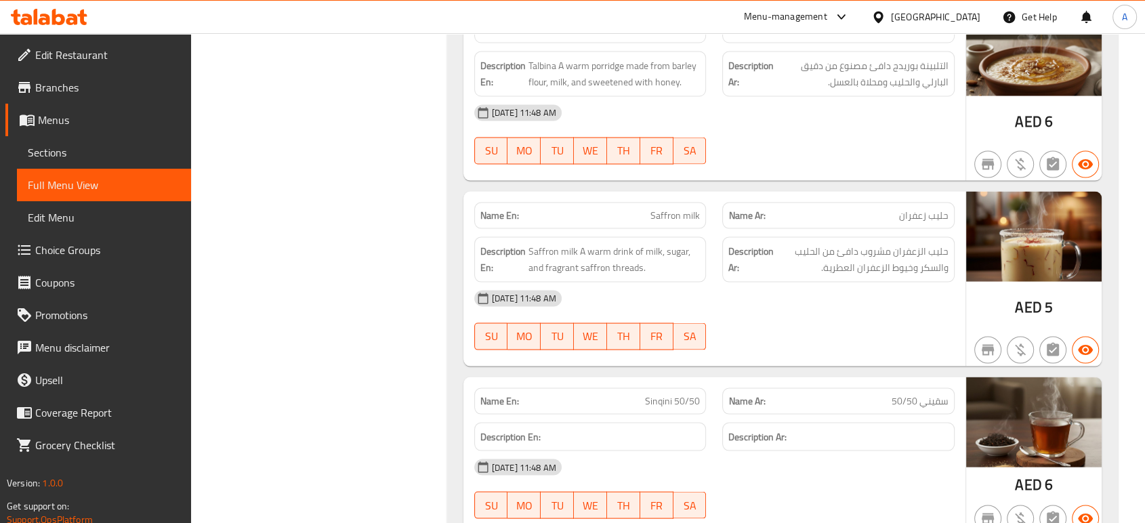
click at [700, 273] on div "Description En: Saffron milk A warm drink of milk, sugar, and fragrant saffron …" at bounding box center [590, 259] width 232 height 45
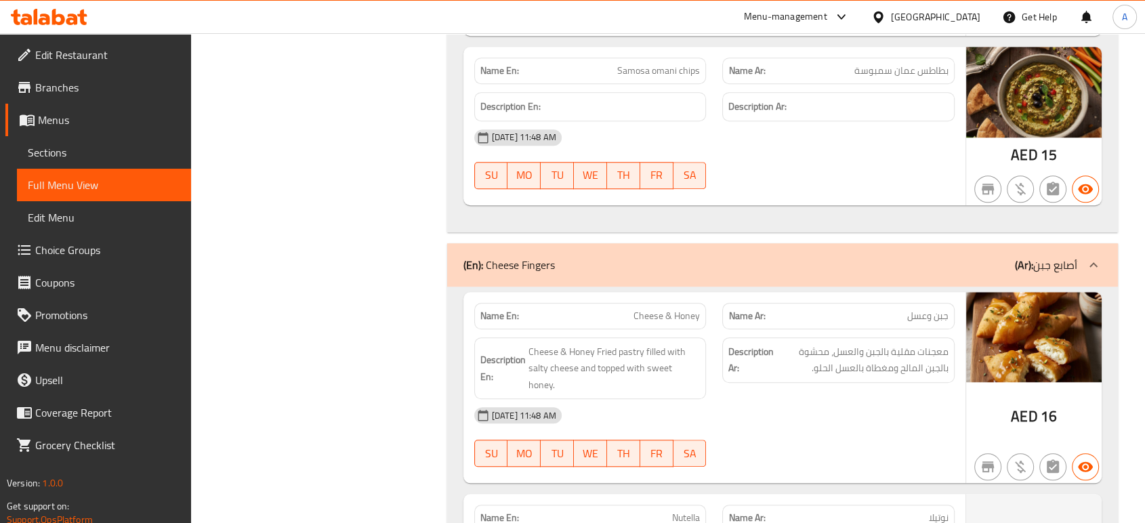
click at [881, 399] on div "[DATE] 11:48 AM" at bounding box center [714, 415] width 497 height 33
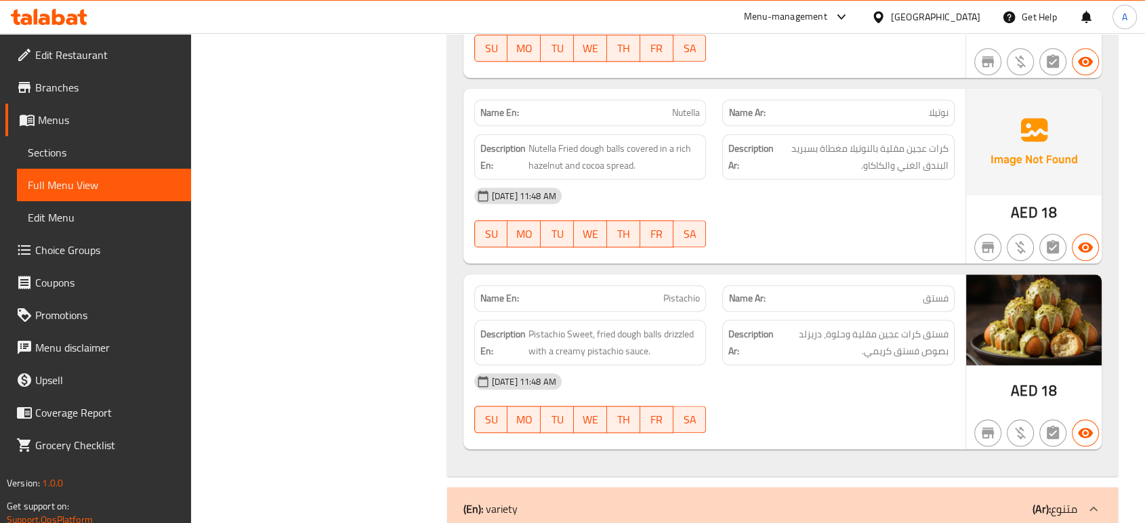
scroll to position [6680, 0]
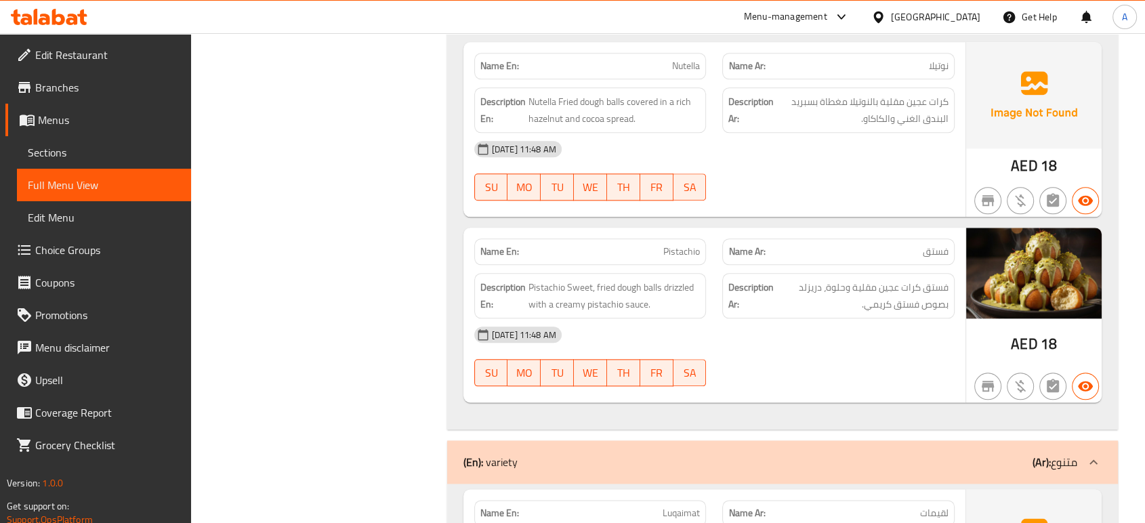
click at [799, 378] on div at bounding box center [838, 386] width 249 height 16
click at [801, 318] on div "13-10-2025 11:48 AM SU MO TU WE TH FR SA" at bounding box center [714, 356] width 497 height 76
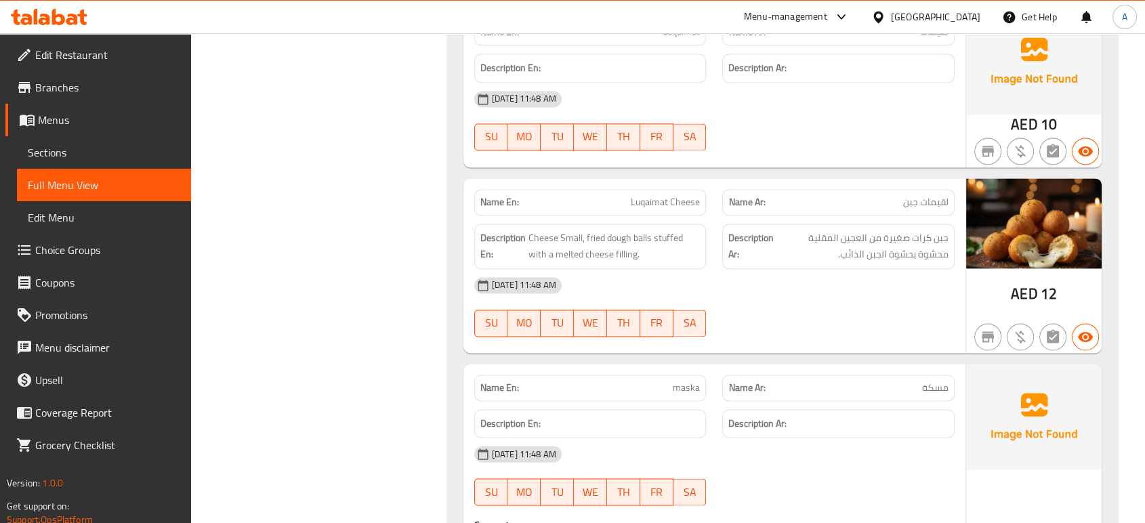
scroll to position [7224, 0]
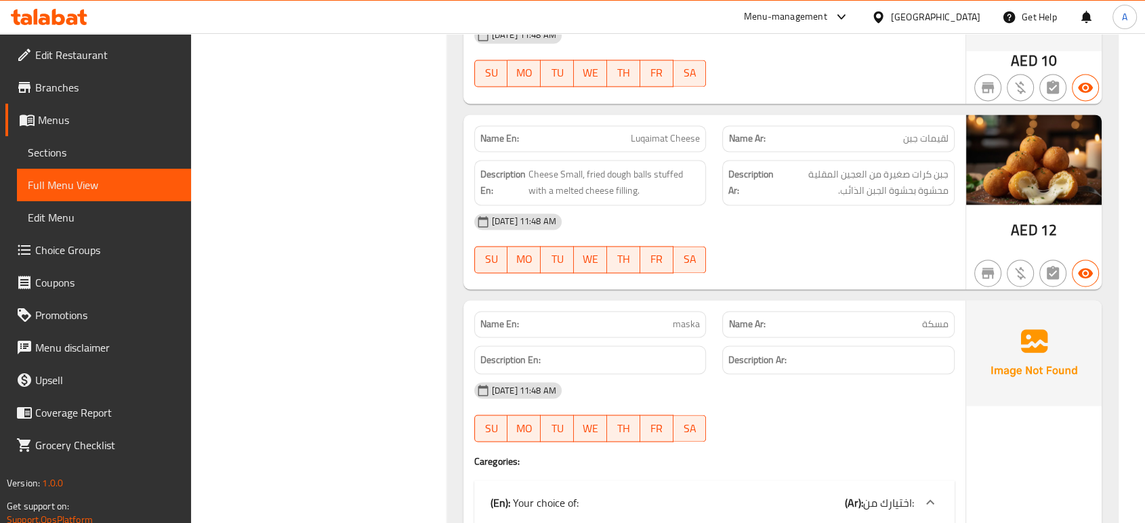
click at [805, 374] on div "[DATE] 11:48 AM" at bounding box center [714, 390] width 497 height 33
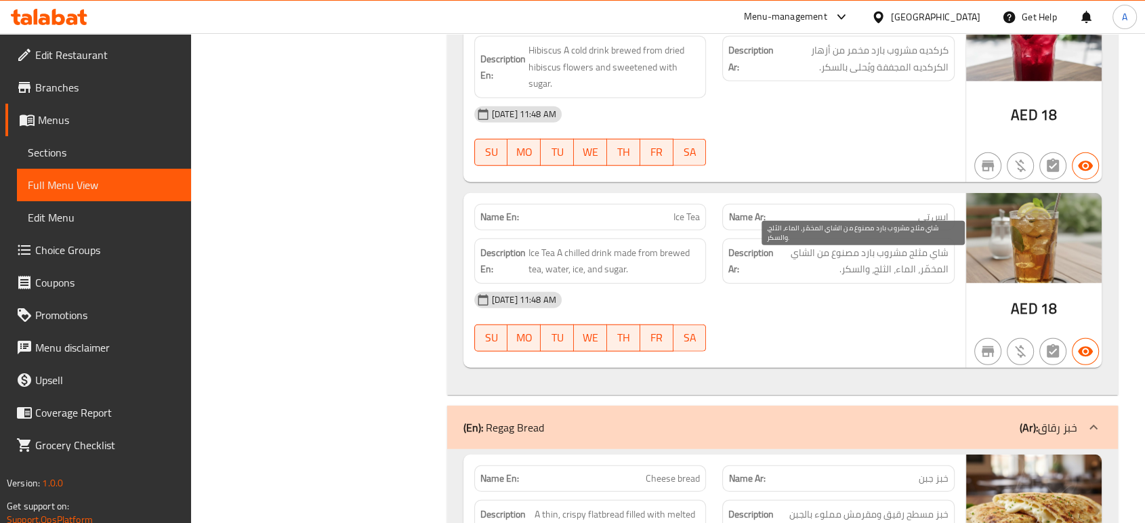
click at [825, 259] on span "شاي مثلج مشروب بارد مصنوع من الشاي المخمّر، الماء، الثلج، والسكر." at bounding box center [862, 261] width 172 height 33
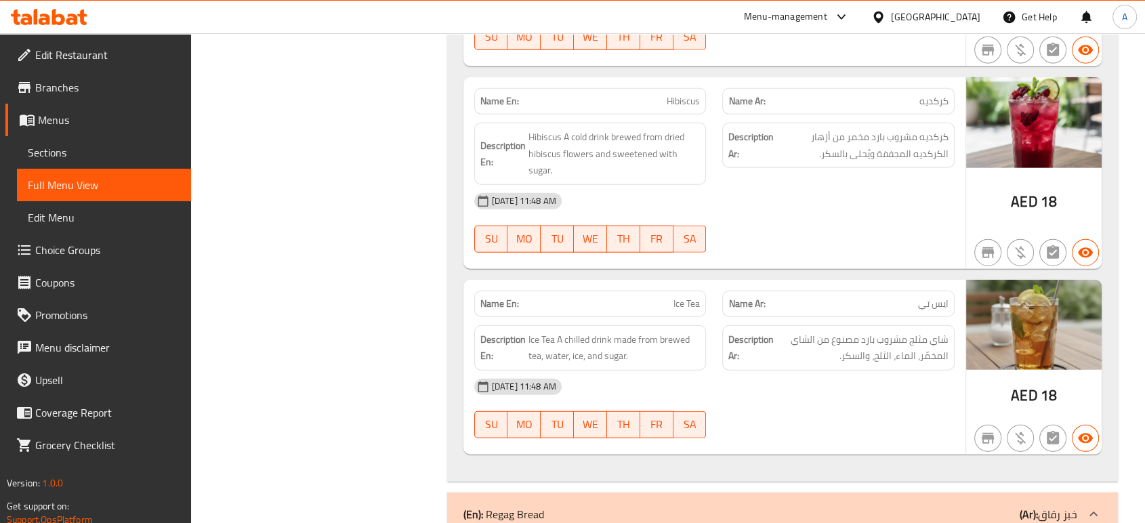
scroll to position [3284, 0]
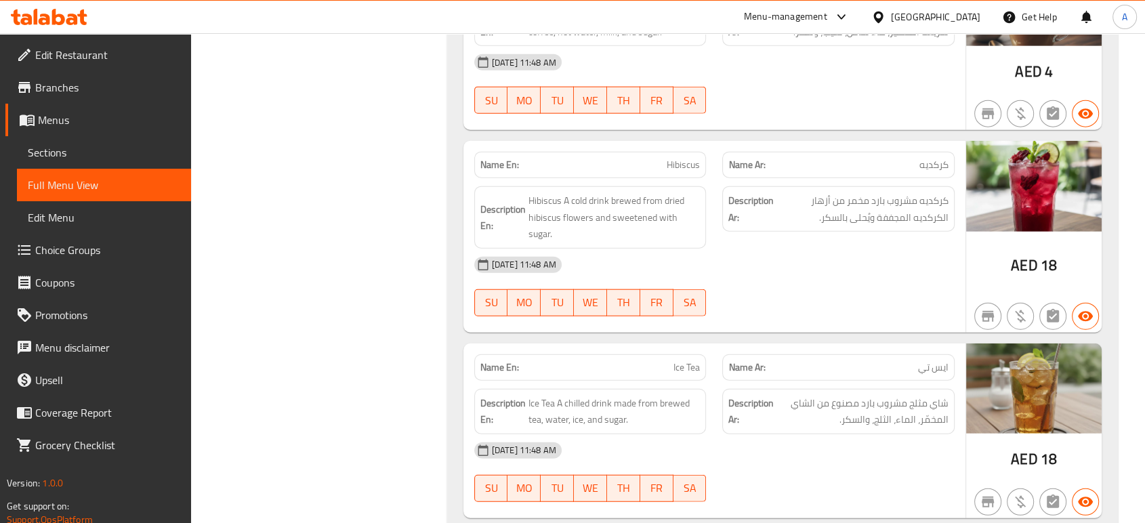
click at [956, 249] on div "[DATE] 11:48 AM" at bounding box center [714, 265] width 497 height 33
drag, startPoint x: 961, startPoint y: 247, endPoint x: 965, endPoint y: 274, distance: 26.8
click at [960, 247] on div "Description Ar: كركديه مشروب بارد مخمر من أزهار الكركديه المجففة ويُحلى بالسكر." at bounding box center [838, 217] width 249 height 79
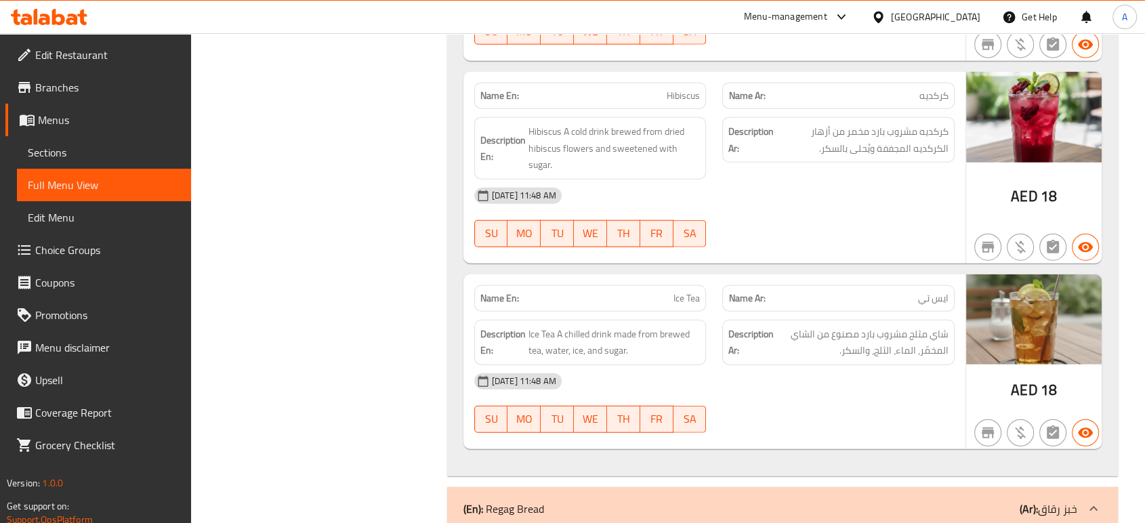
scroll to position [3434, 0]
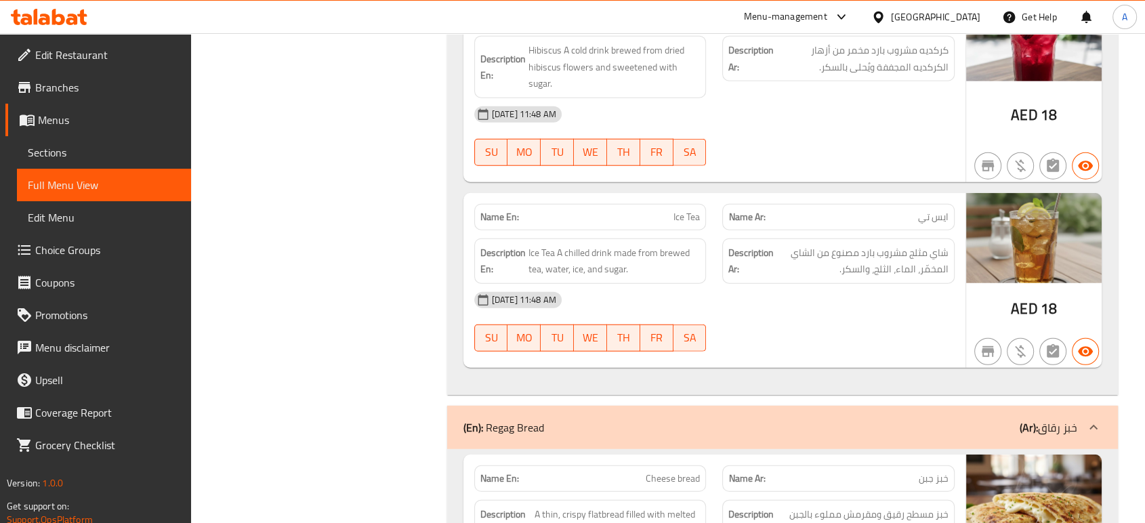
click at [827, 270] on span "شاي مثلج مشروب بارد مصنوع من الشاي المخمّر، الماء، الثلج، والسكر." at bounding box center [862, 261] width 172 height 33
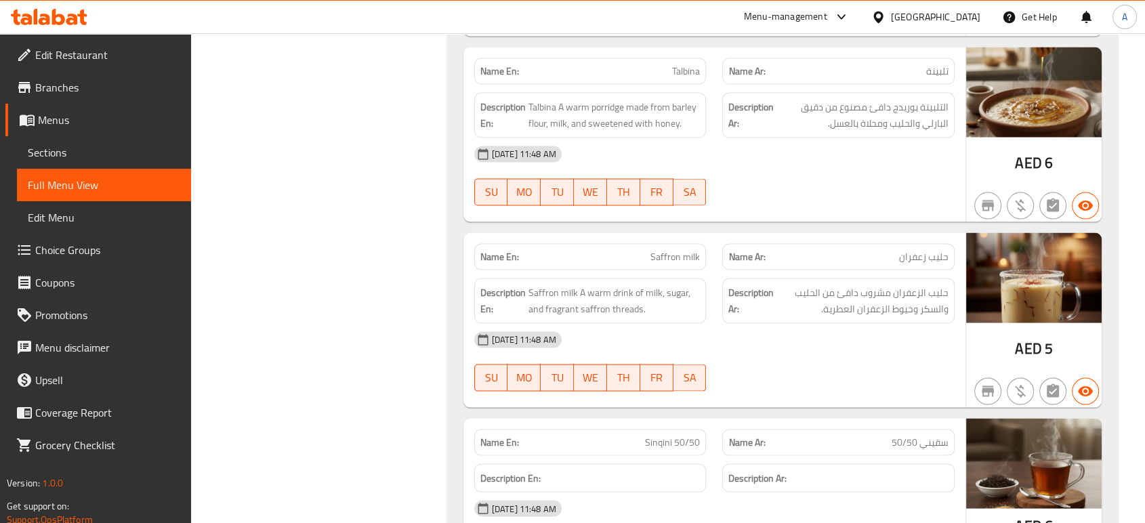
scroll to position [2658, 0]
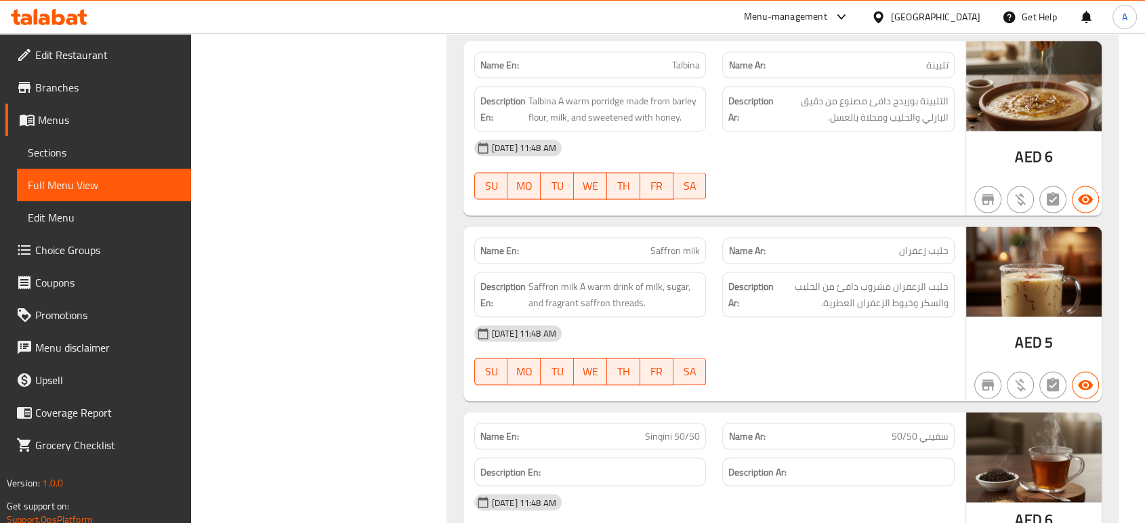
click at [902, 297] on span "حليب الزعفران مشروب دافئ من الحليب والسكر وخيوط الزعفران العطرية." at bounding box center [862, 294] width 172 height 33
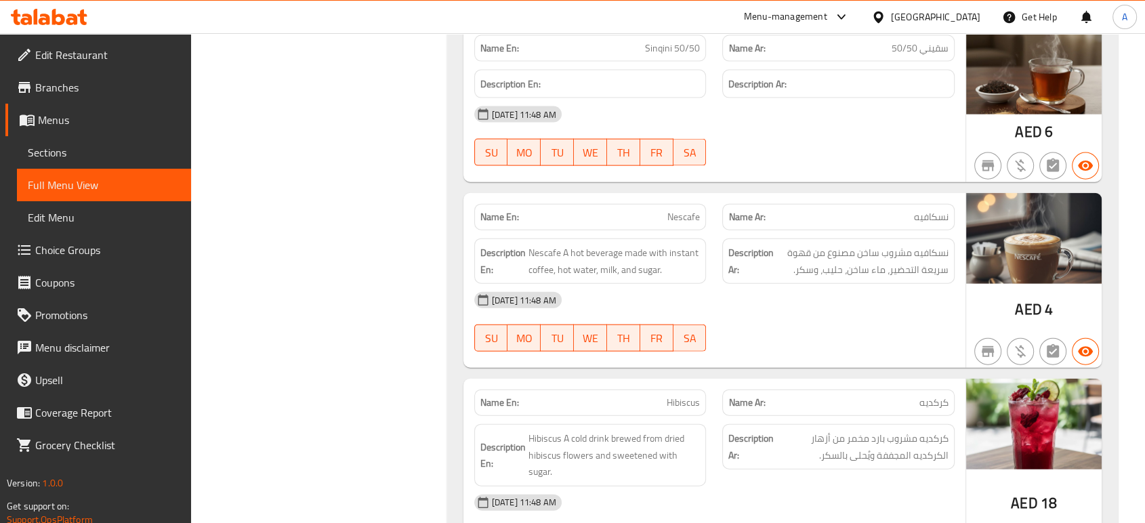
click at [833, 297] on div "[DATE] 11:48 AM" at bounding box center [714, 300] width 497 height 33
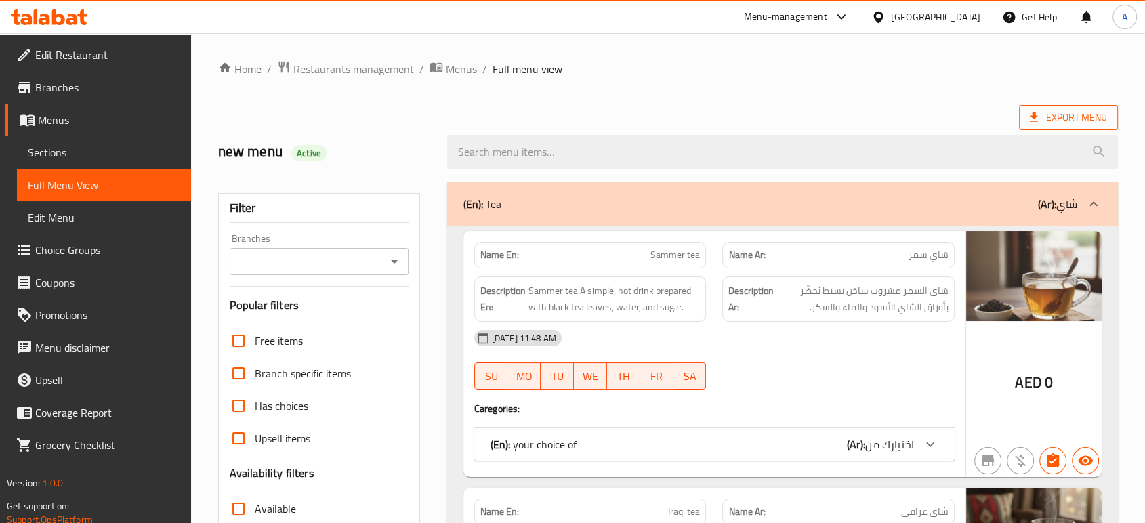
click at [1080, 118] on span "Export Menu" at bounding box center [1068, 117] width 77 height 17
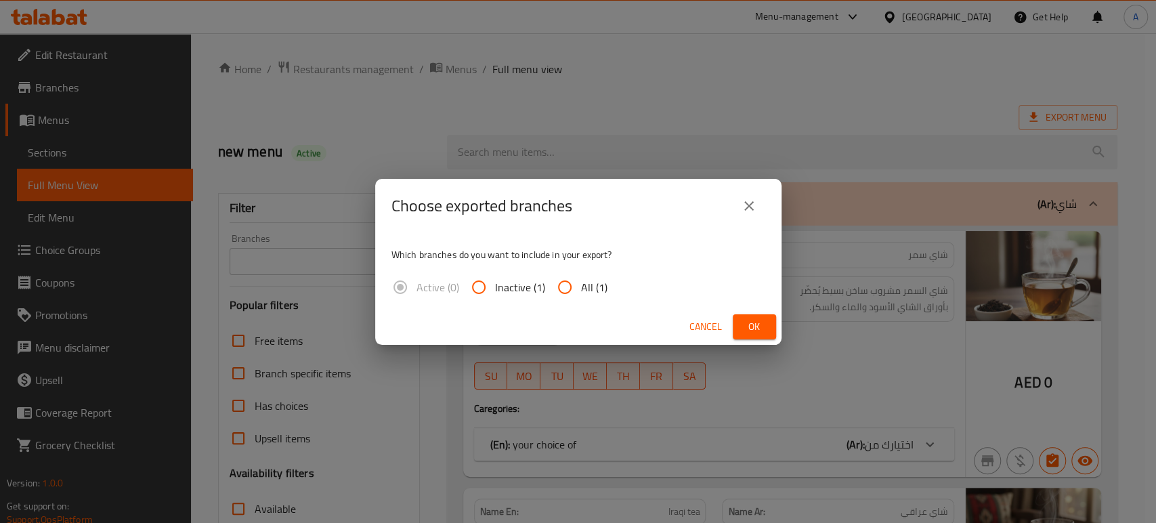
click at [604, 279] on span "All (1)" at bounding box center [594, 287] width 26 height 16
click at [581, 279] on input "All (1)" at bounding box center [565, 287] width 33 height 33
radio input "true"
click at [786, 333] on div "Choose exported branches Which branches do you want to include in your export? …" at bounding box center [578, 261] width 1156 height 523
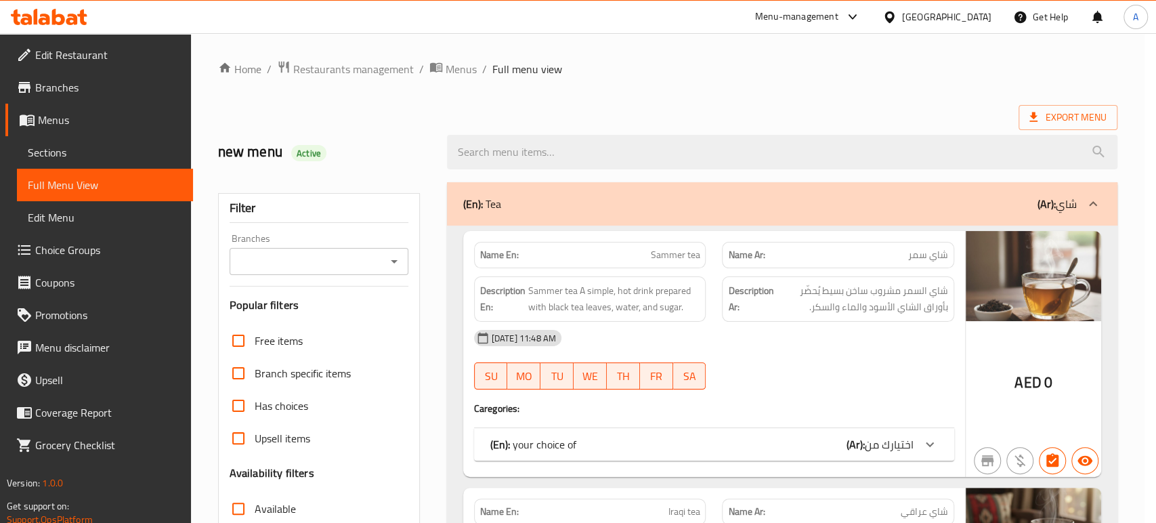
click at [774, 333] on div "[DATE] 11:48 AM" at bounding box center [714, 338] width 497 height 33
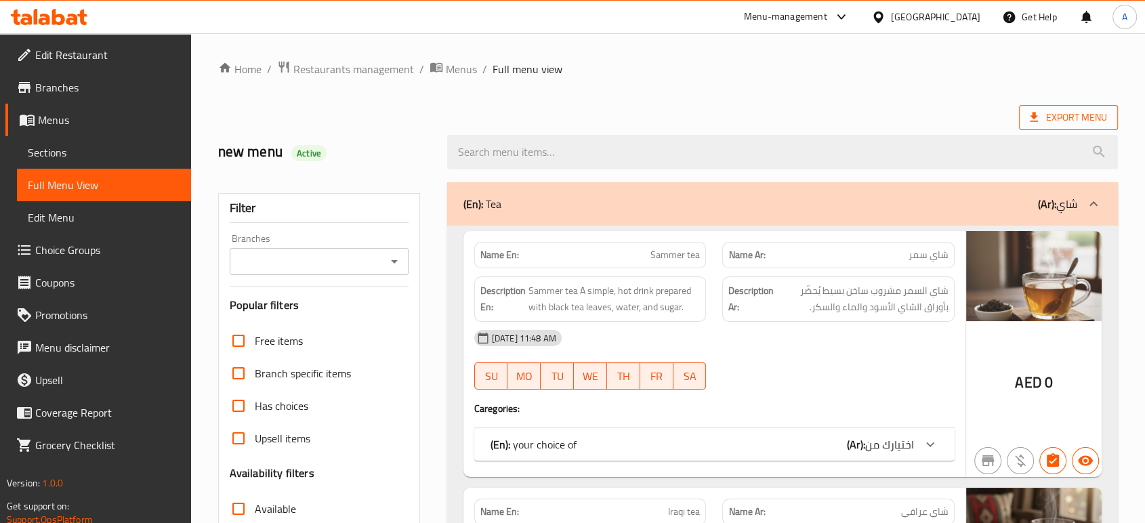
drag, startPoint x: 1105, startPoint y: 104, endPoint x: 1094, endPoint y: 121, distance: 21.0
click at [1093, 121] on span "Export Menu" at bounding box center [1068, 117] width 77 height 17
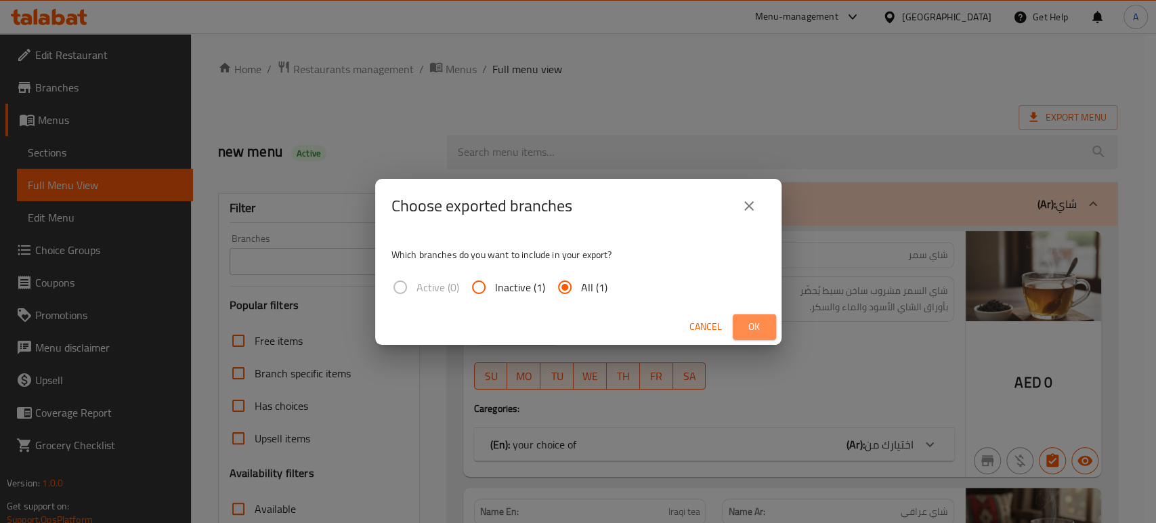
click at [734, 329] on button "Ok" at bounding box center [754, 326] width 43 height 25
